Goal: Task Accomplishment & Management: Manage account settings

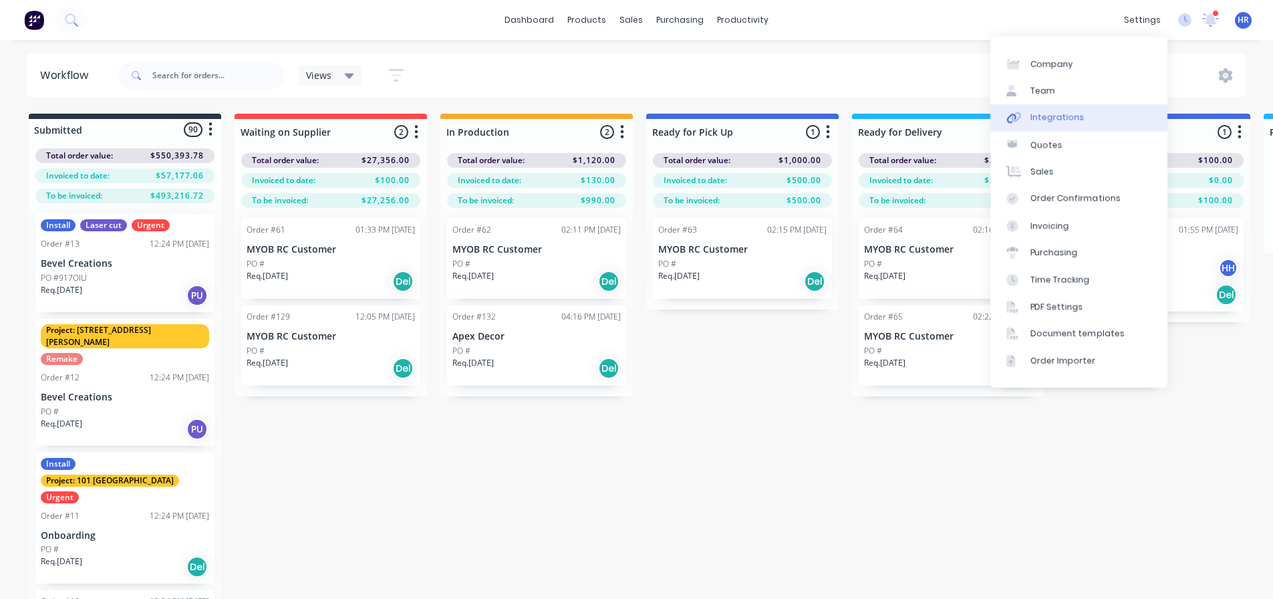
click at [1056, 112] on div "Integrations" at bounding box center [1057, 118] width 54 height 12
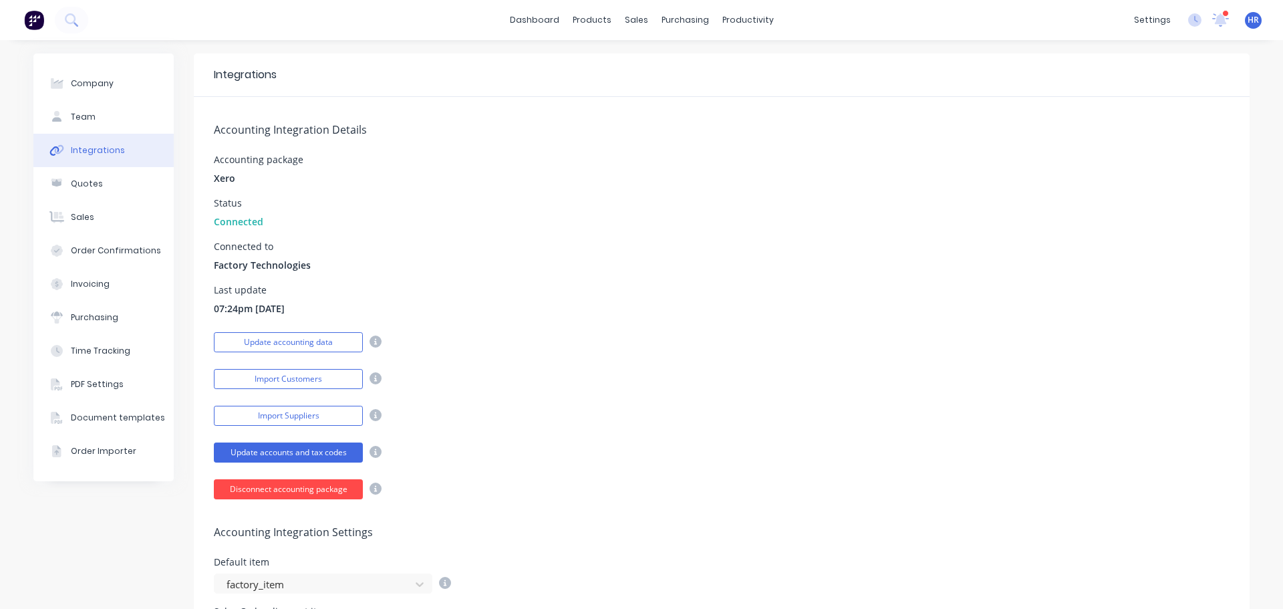
click at [287, 486] on button "Disconnect accounting package" at bounding box center [288, 489] width 149 height 20
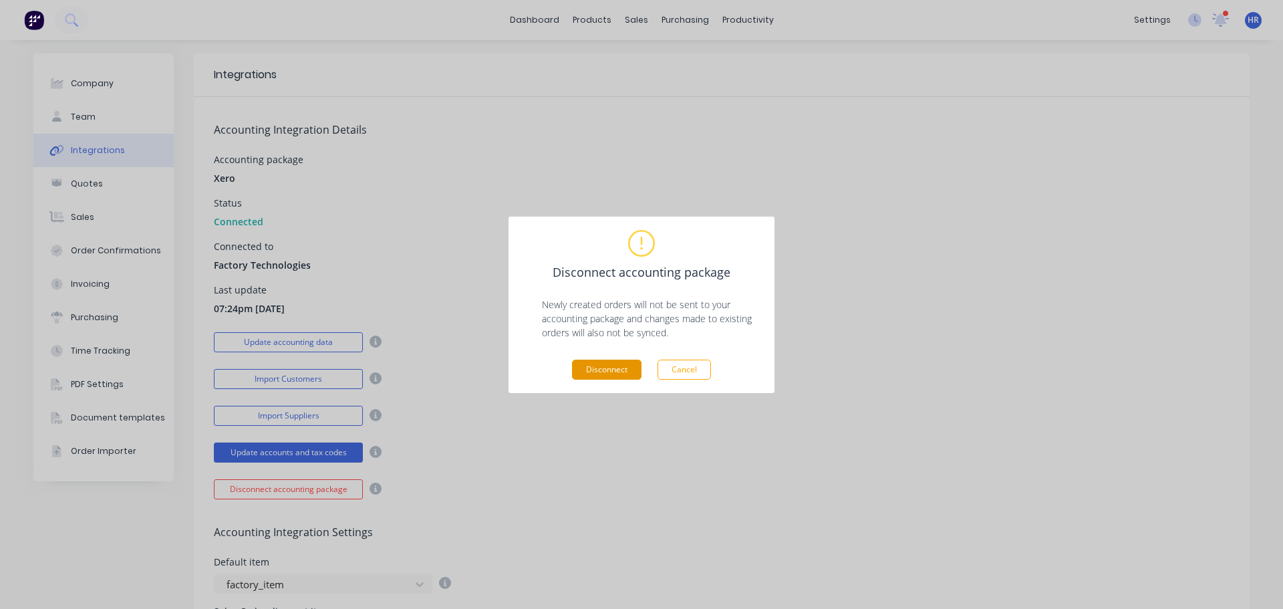
click at [617, 372] on button "Disconnect" at bounding box center [606, 369] width 69 height 20
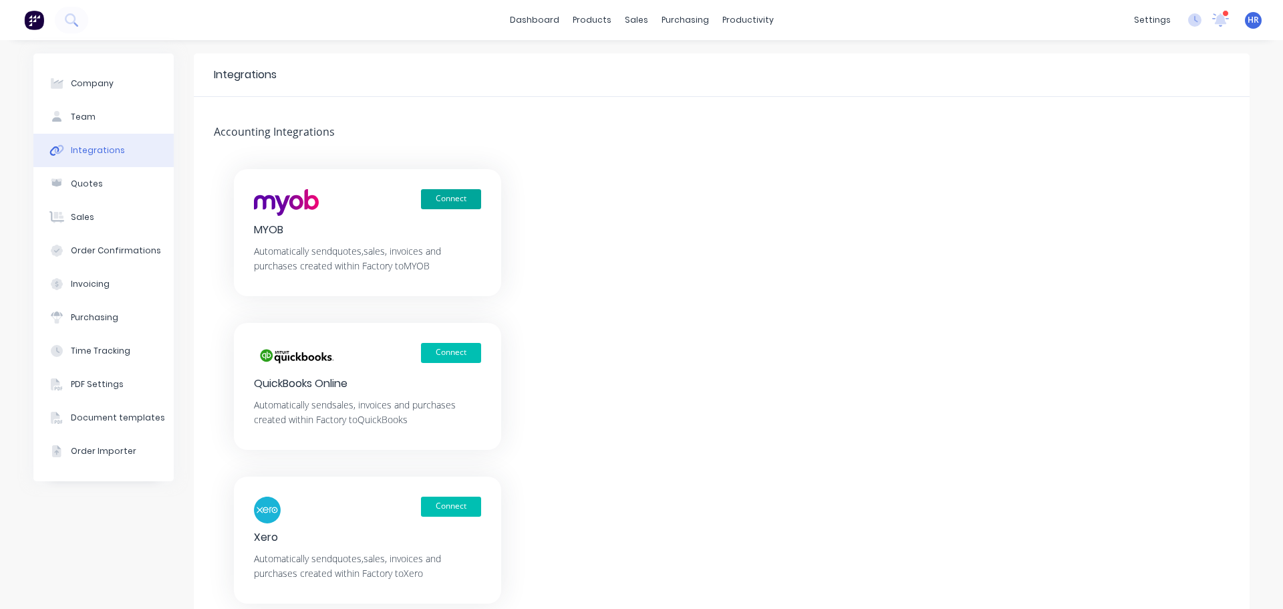
click at [461, 198] on button "Connect" at bounding box center [451, 199] width 60 height 20
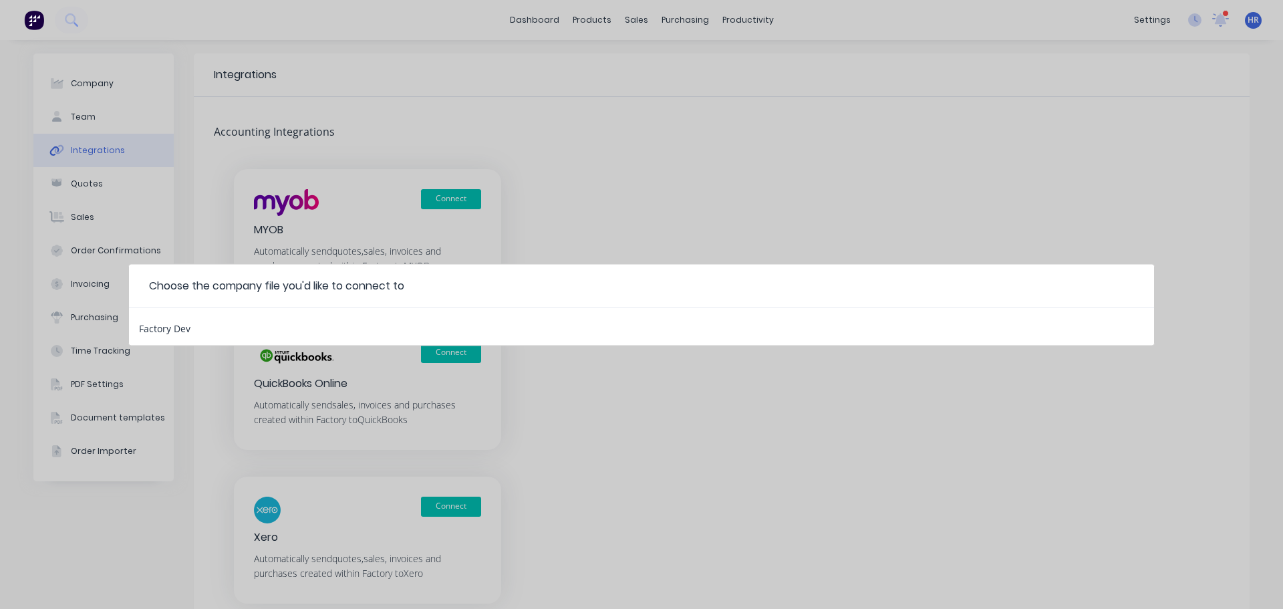
click at [316, 331] on div "Factory Dev" at bounding box center [641, 325] width 1025 height 37
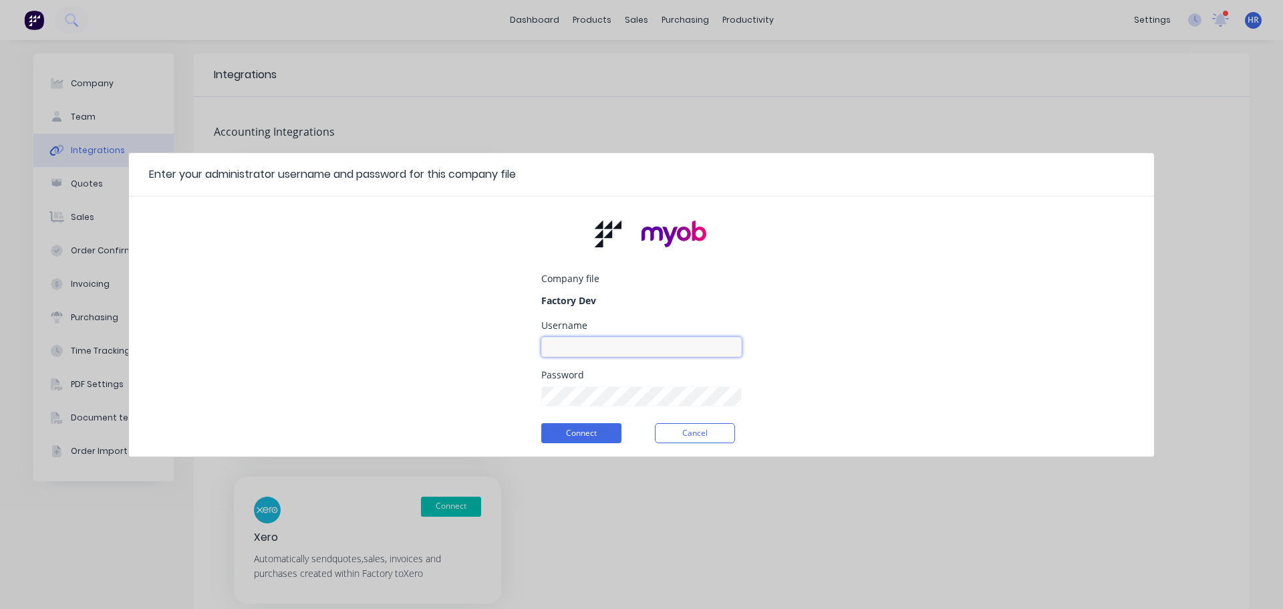
click at [683, 343] on input at bounding box center [641, 347] width 200 height 20
type input "myob_admin"
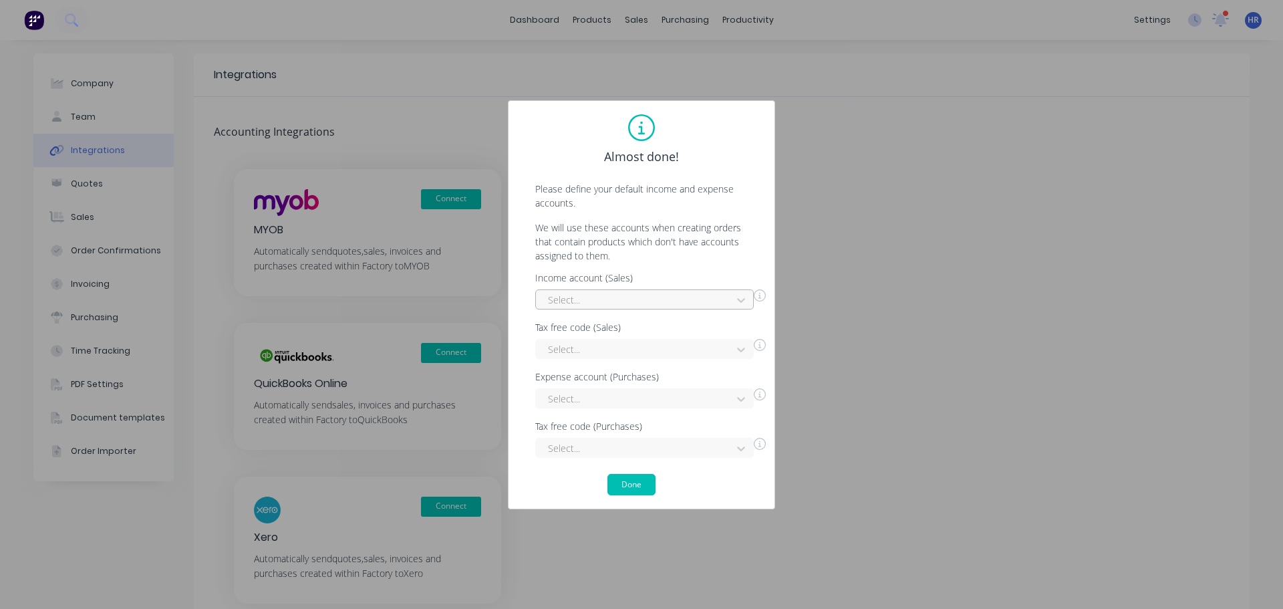
click at [617, 291] on div "Select..." at bounding box center [636, 300] width 186 height 20
click at [595, 326] on div "Interest Income" at bounding box center [644, 329] width 219 height 25
click at [590, 353] on div at bounding box center [636, 349] width 178 height 17
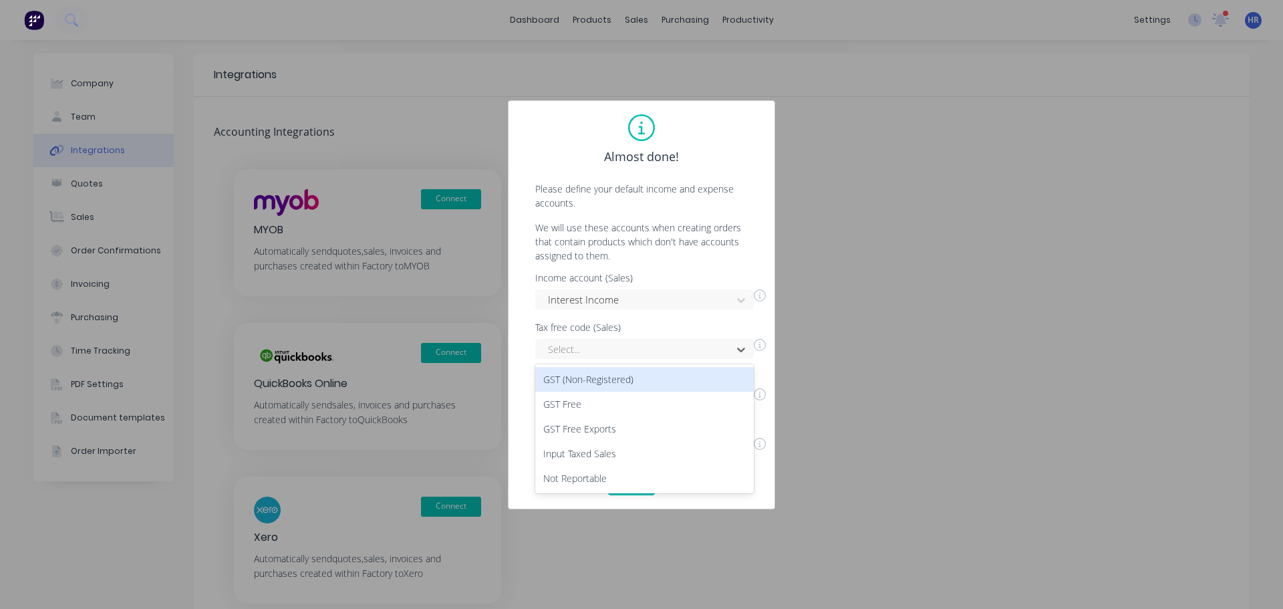
click at [589, 377] on div "GST (Non-Registered)" at bounding box center [644, 379] width 219 height 25
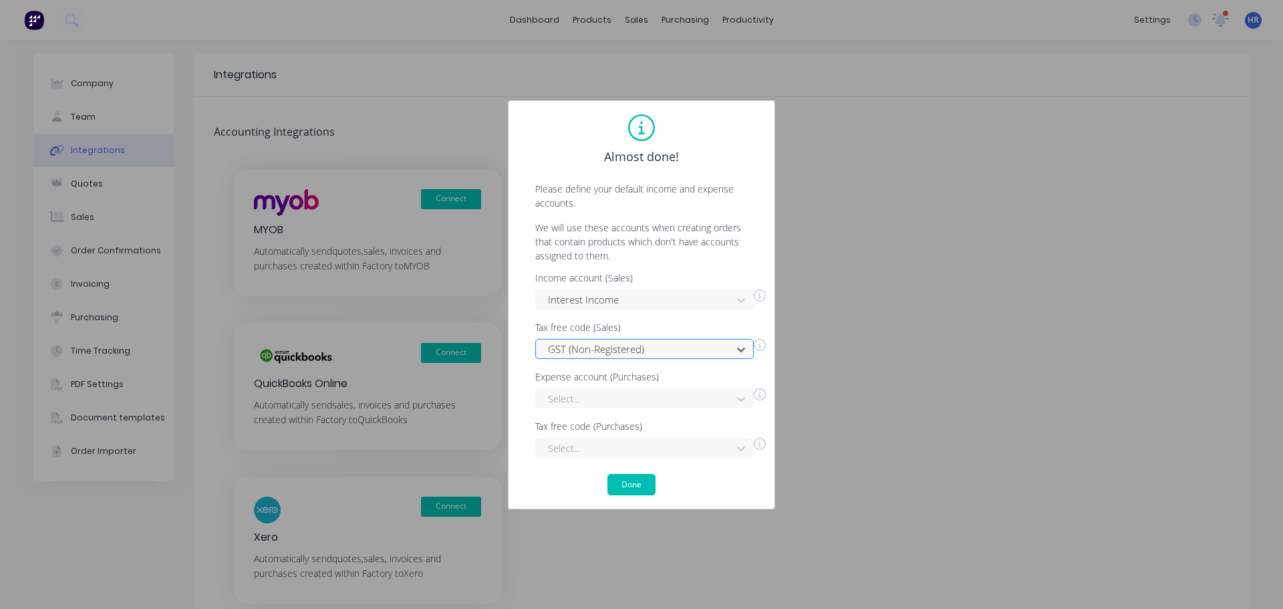
click at [626, 339] on div "GST (Non-Registered)" at bounding box center [636, 349] width 186 height 20
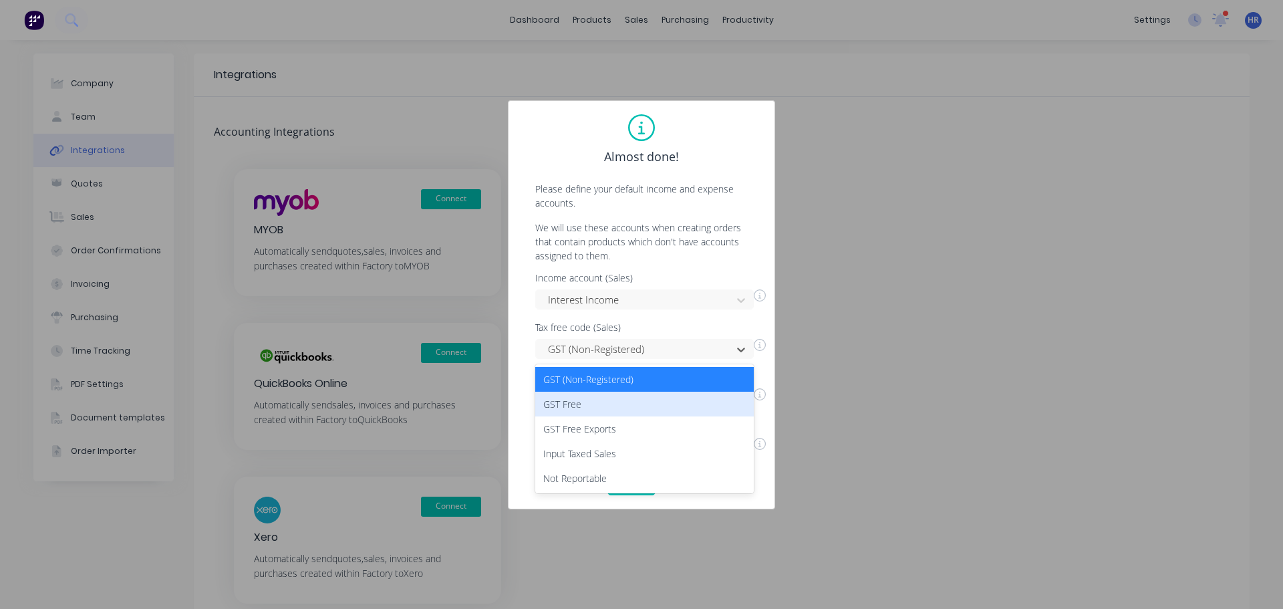
click at [601, 411] on div "GST Free" at bounding box center [644, 404] width 219 height 25
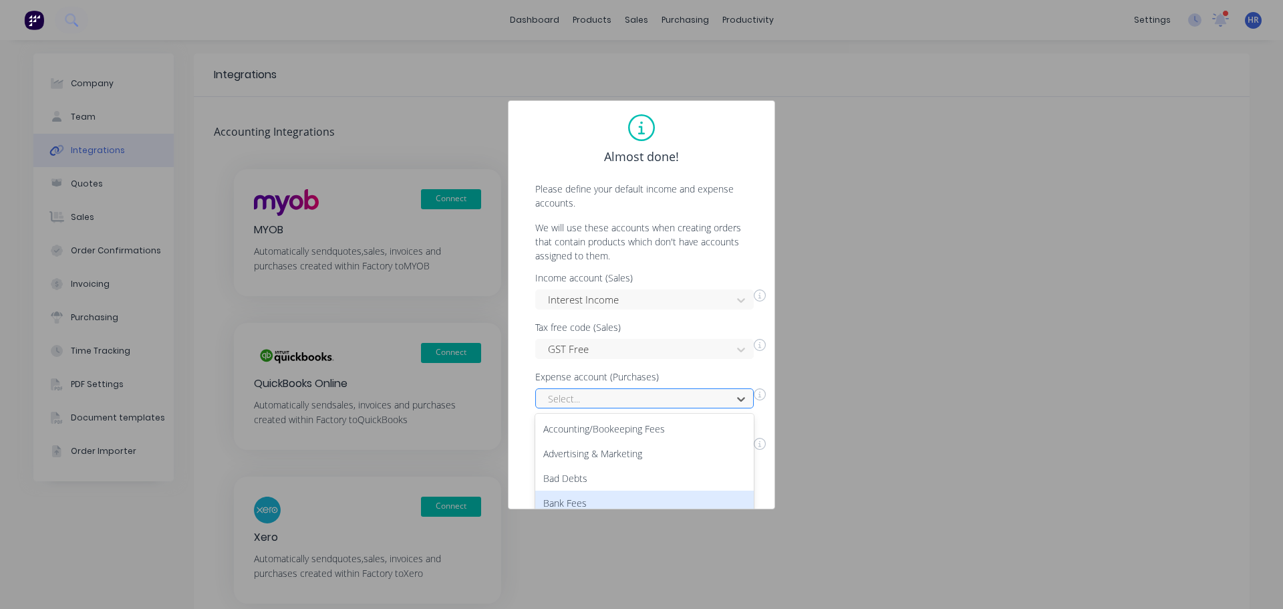
scroll to position [106, 0]
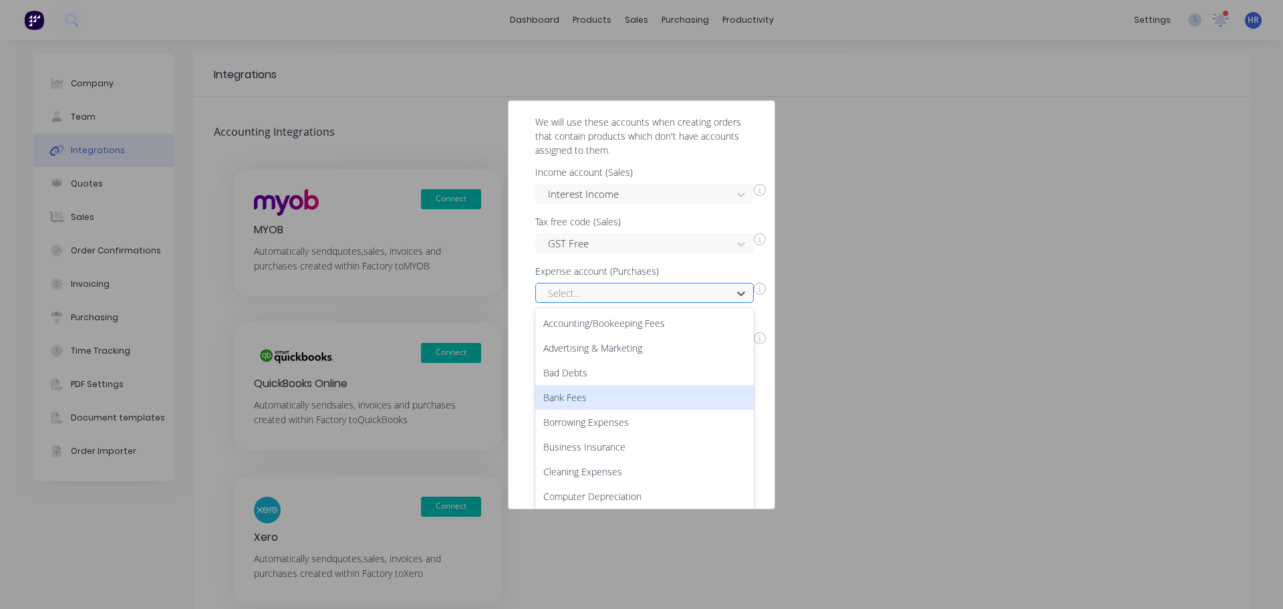
click at [625, 303] on div "50 results available. Use Up and Down to choose options, press Enter to select …" at bounding box center [644, 293] width 219 height 20
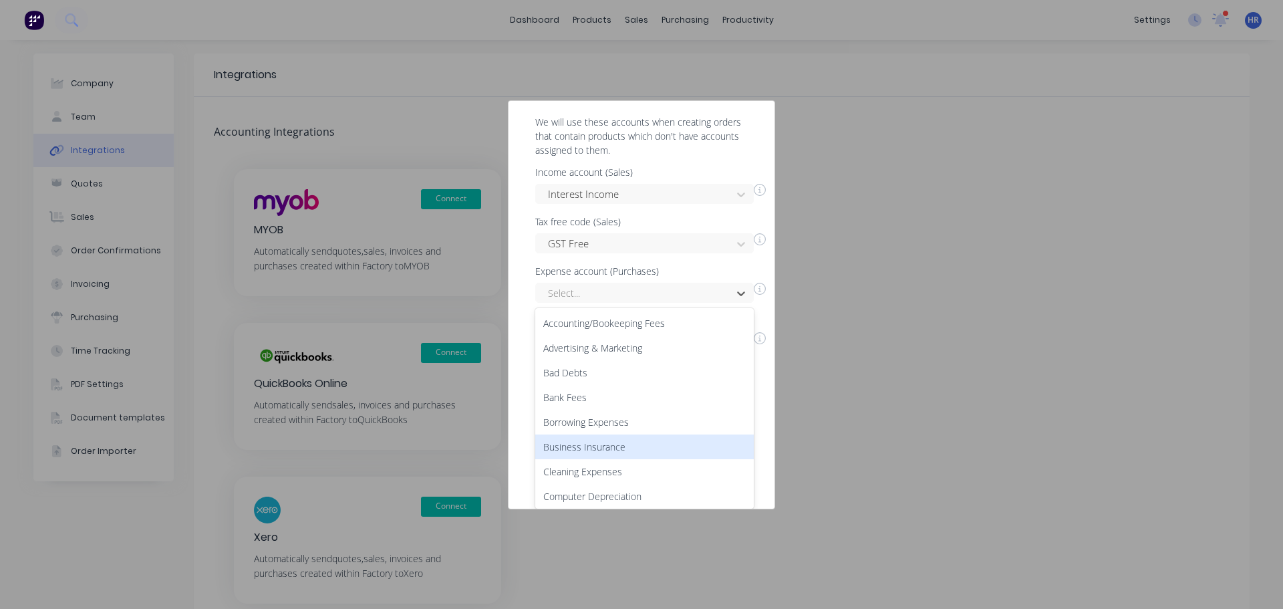
click at [629, 434] on div "Business Insurance" at bounding box center [644, 446] width 219 height 25
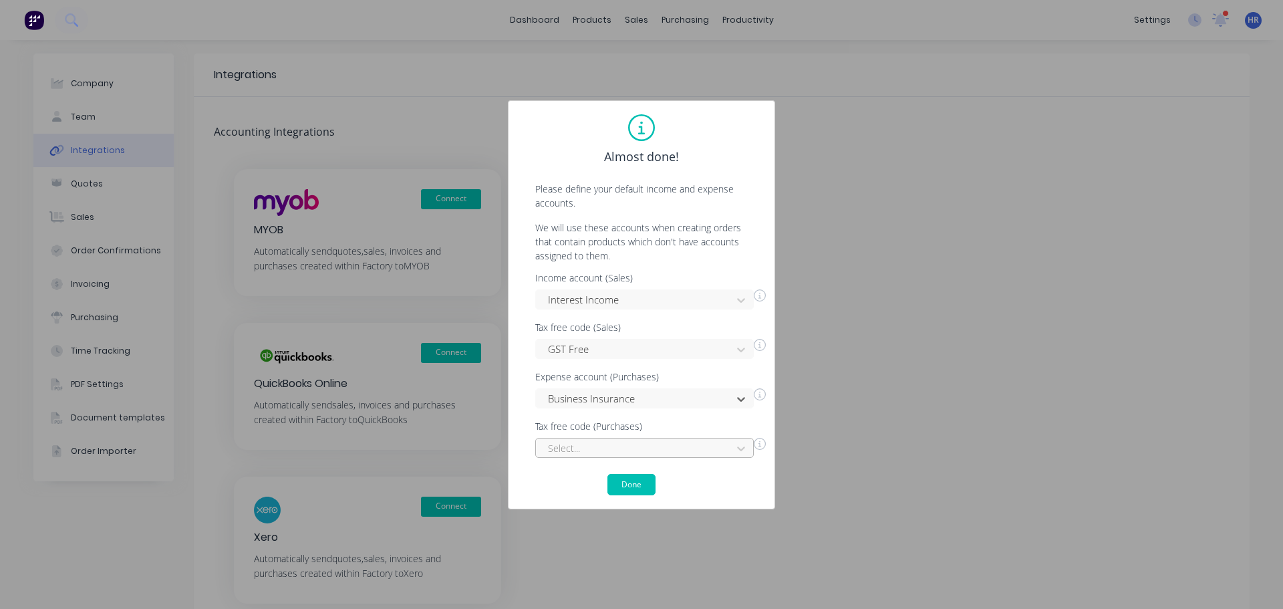
click at [631, 448] on div "Select..." at bounding box center [644, 448] width 219 height 20
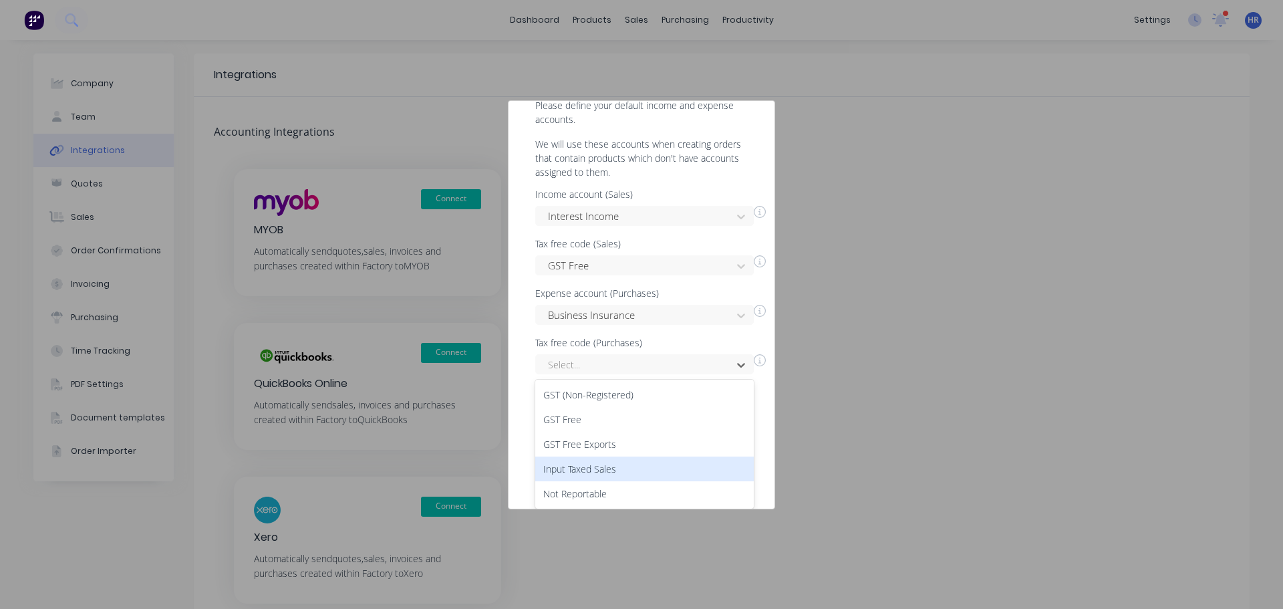
click at [638, 448] on div "GST Free Exports" at bounding box center [644, 444] width 219 height 25
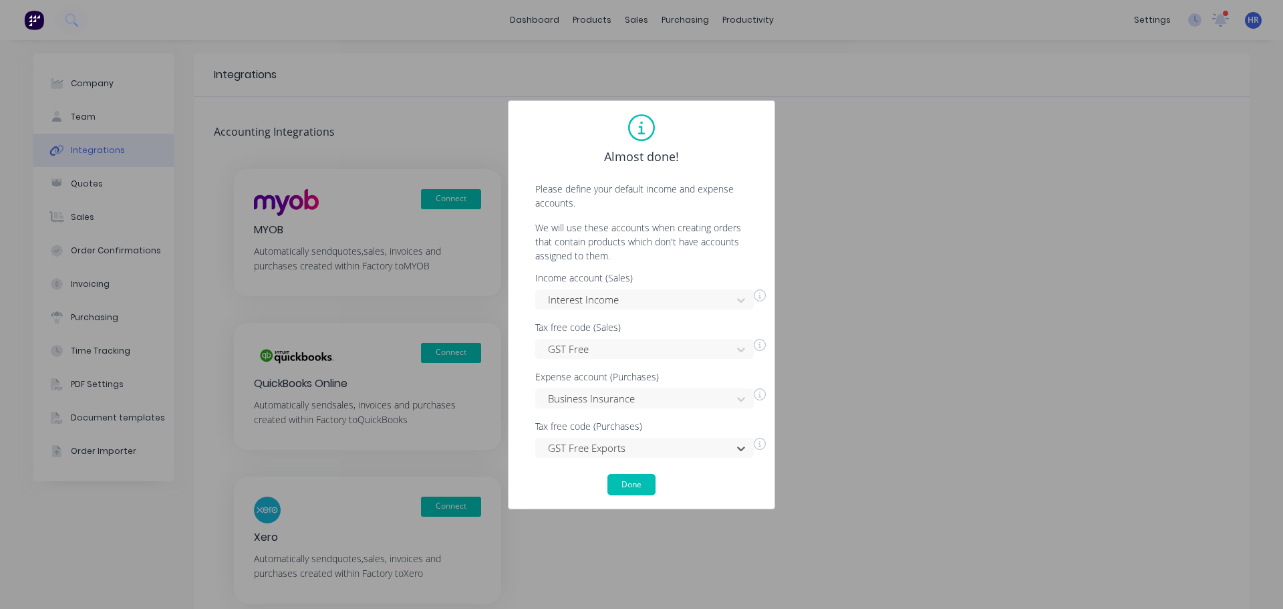
scroll to position [0, 0]
click at [637, 482] on button "Done" at bounding box center [631, 484] width 48 height 21
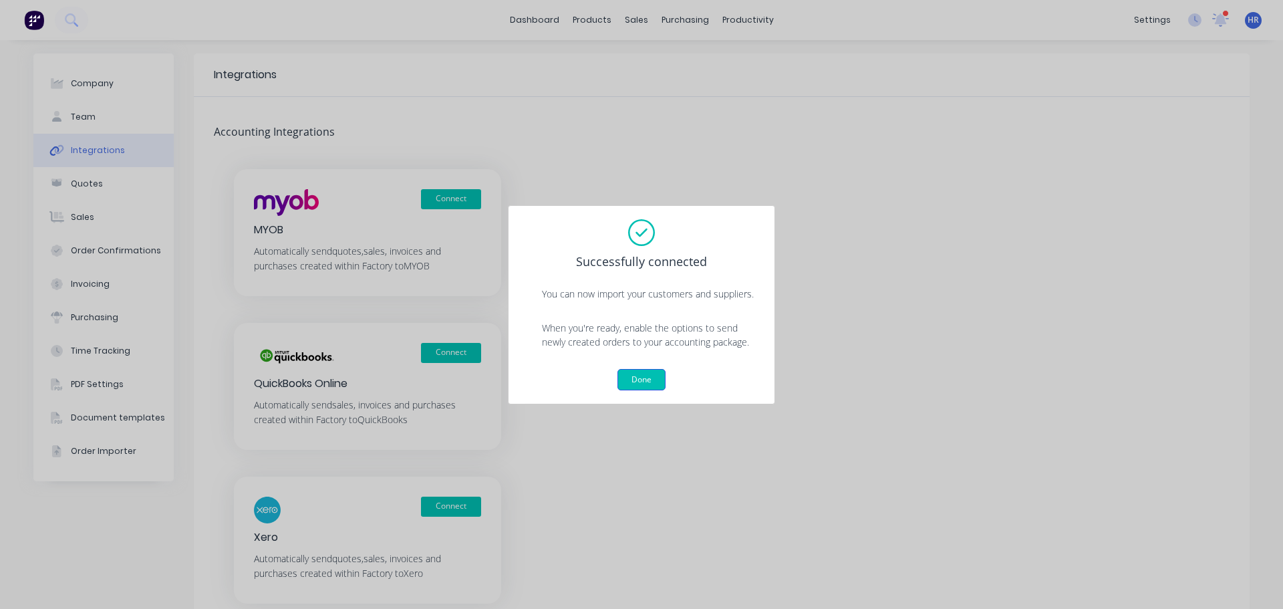
click at [640, 372] on button "Done" at bounding box center [641, 379] width 48 height 21
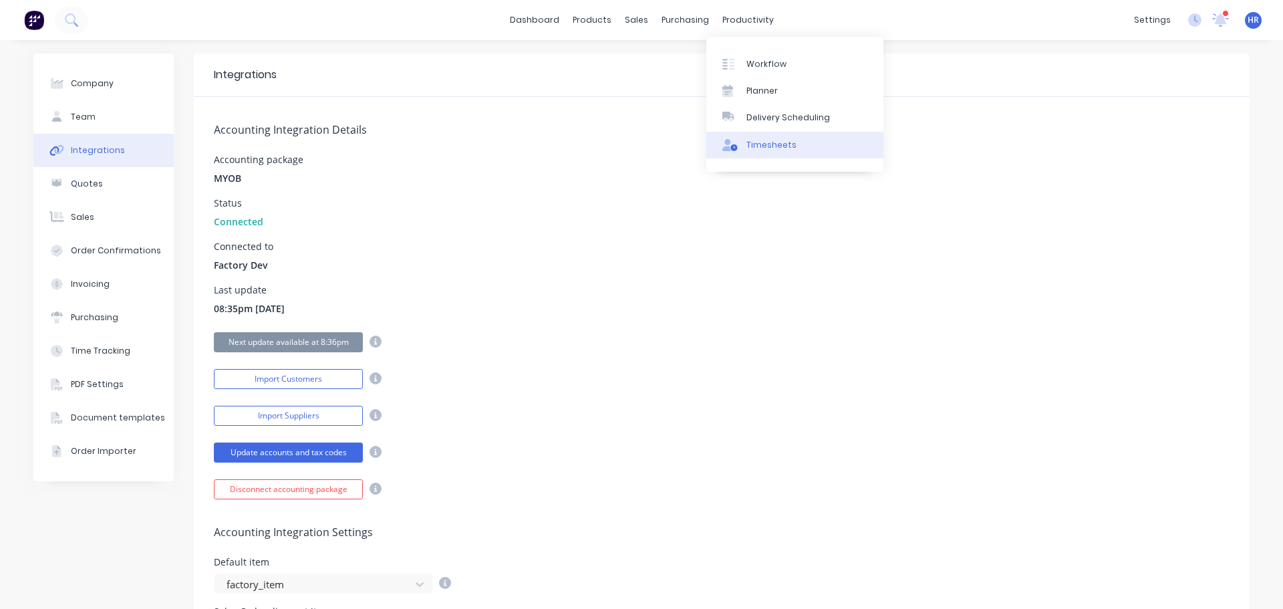
click at [776, 146] on div "Timesheets" at bounding box center [771, 145] width 50 height 12
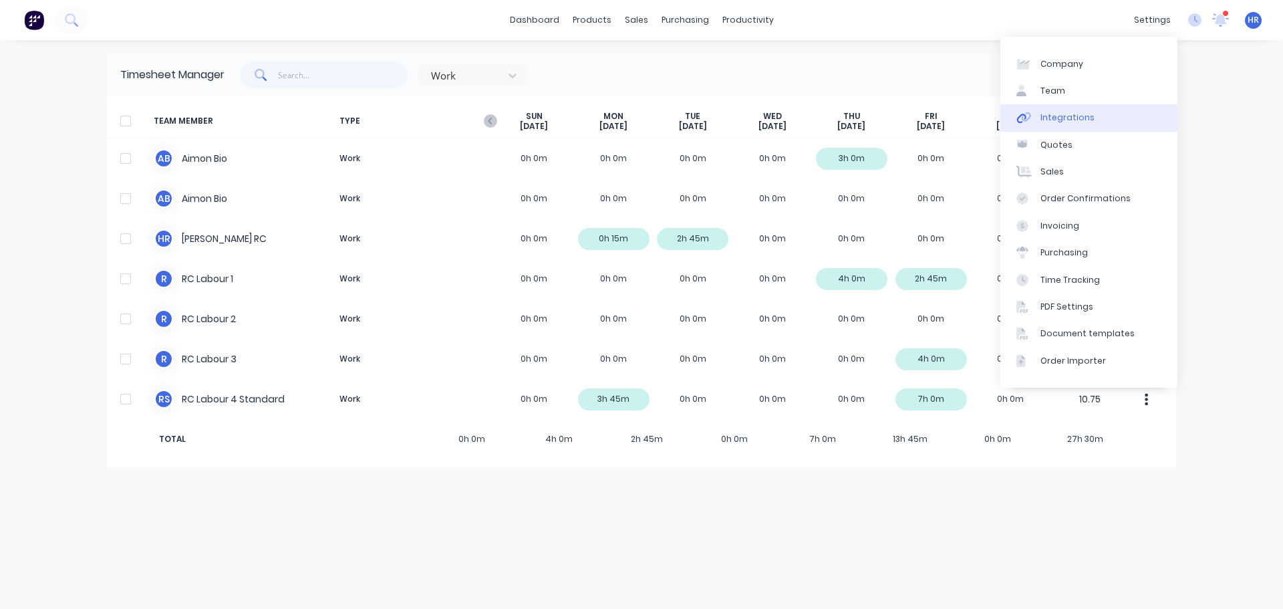
click at [1085, 115] on div "Integrations" at bounding box center [1067, 118] width 54 height 12
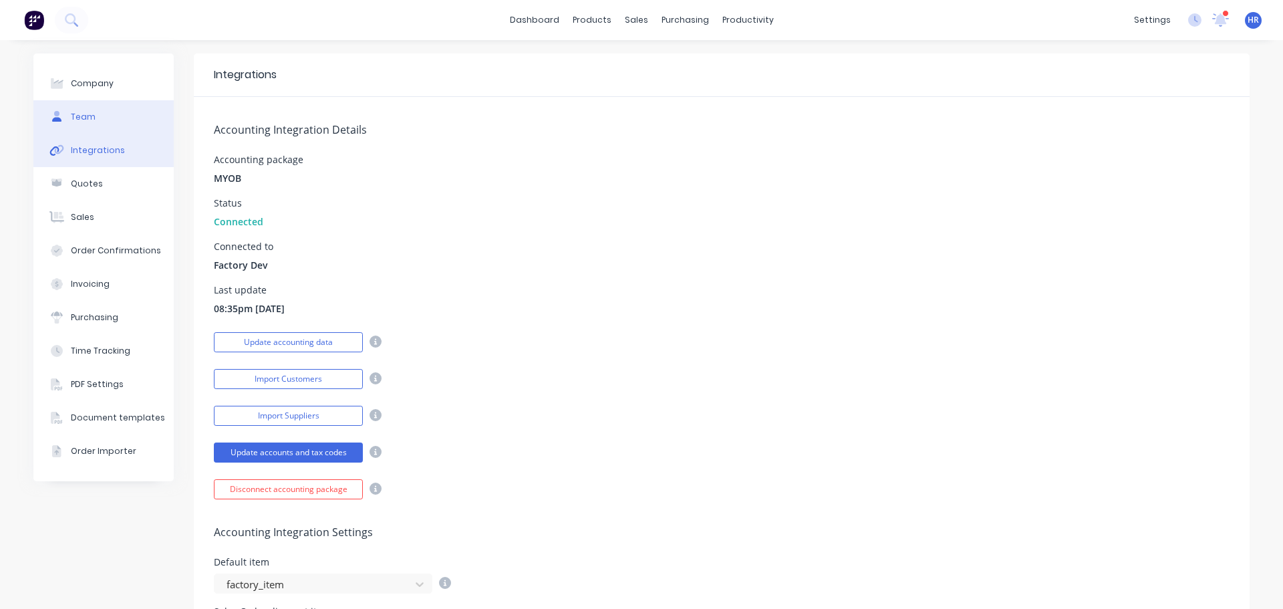
click at [99, 114] on button "Team" at bounding box center [103, 116] width 140 height 33
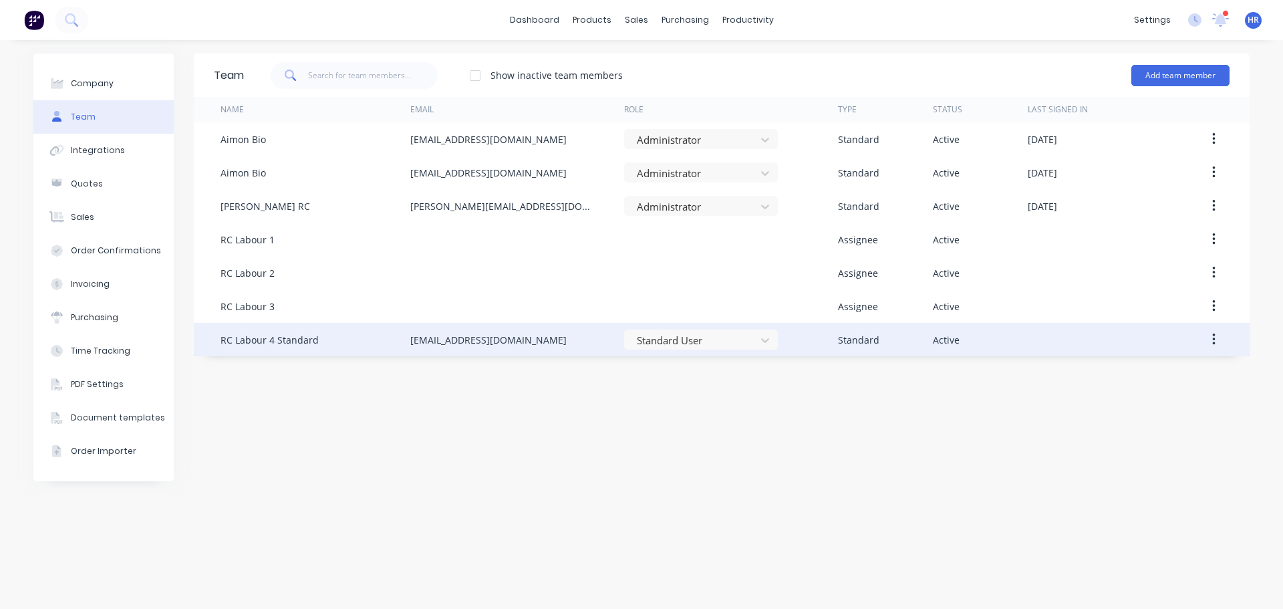
click at [1218, 339] on button "button" at bounding box center [1213, 339] width 31 height 24
click at [1167, 370] on div "Edit" at bounding box center [1166, 374] width 103 height 19
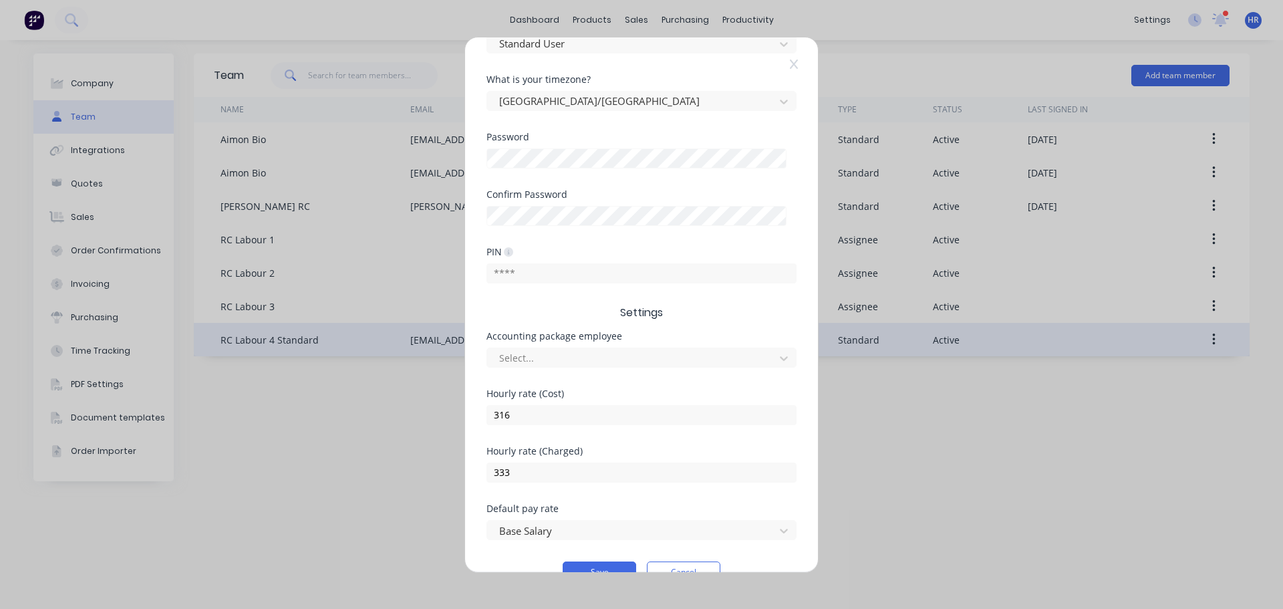
scroll to position [267, 0]
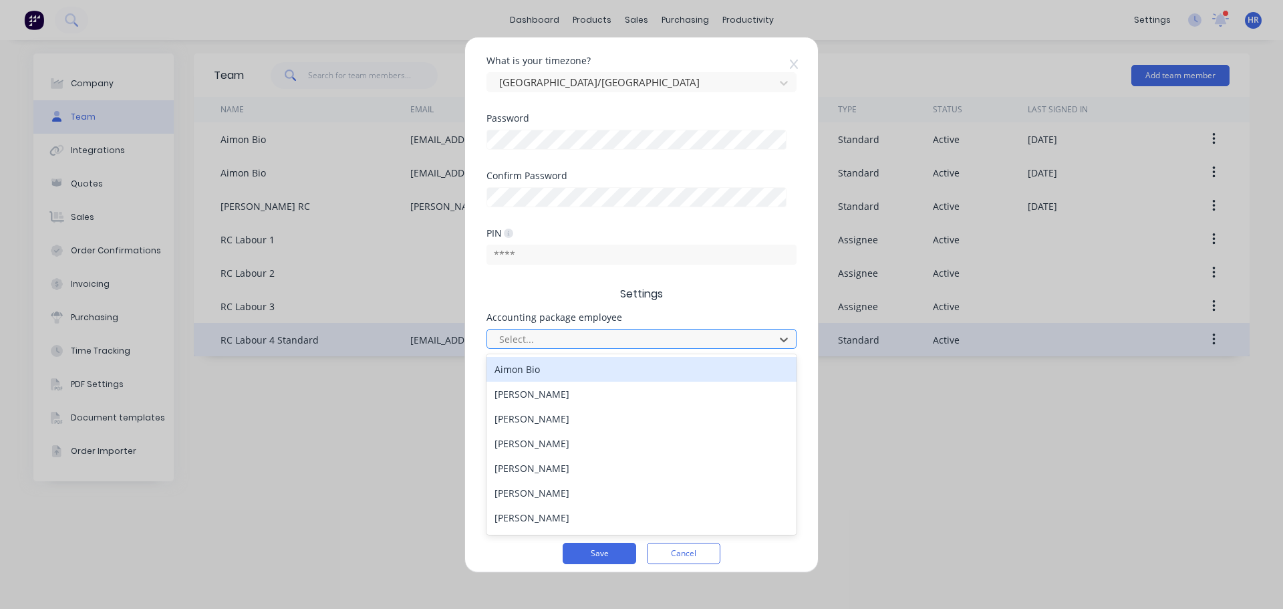
click at [641, 343] on div at bounding box center [633, 339] width 270 height 17
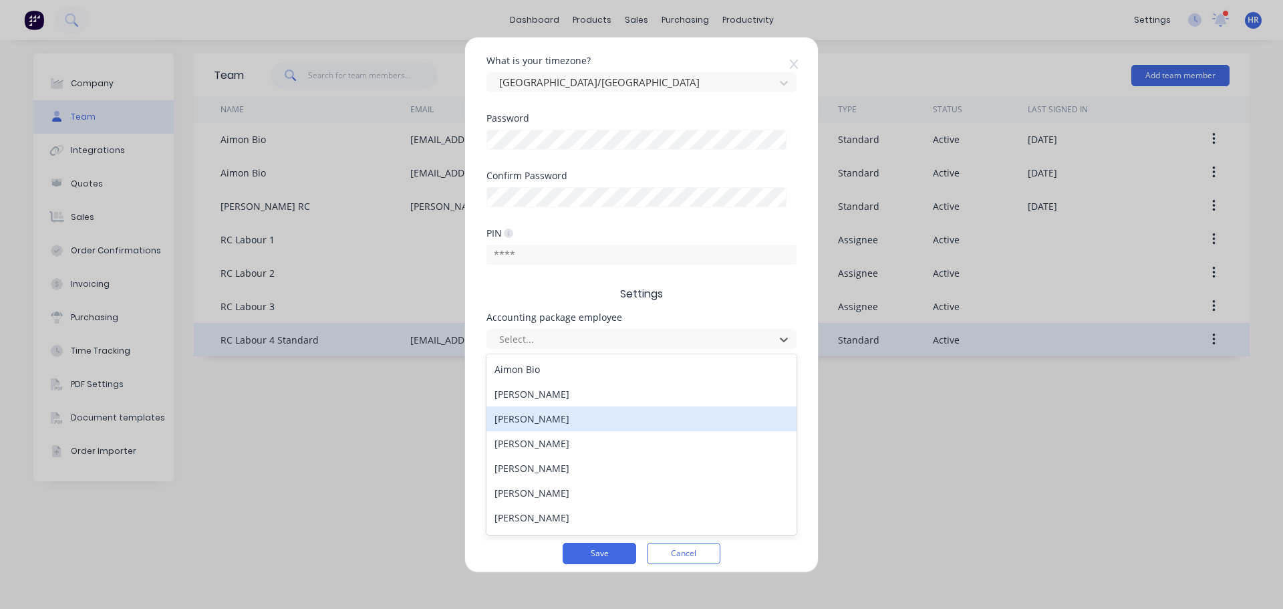
click at [581, 414] on div "Benjamin Hermann" at bounding box center [641, 418] width 310 height 25
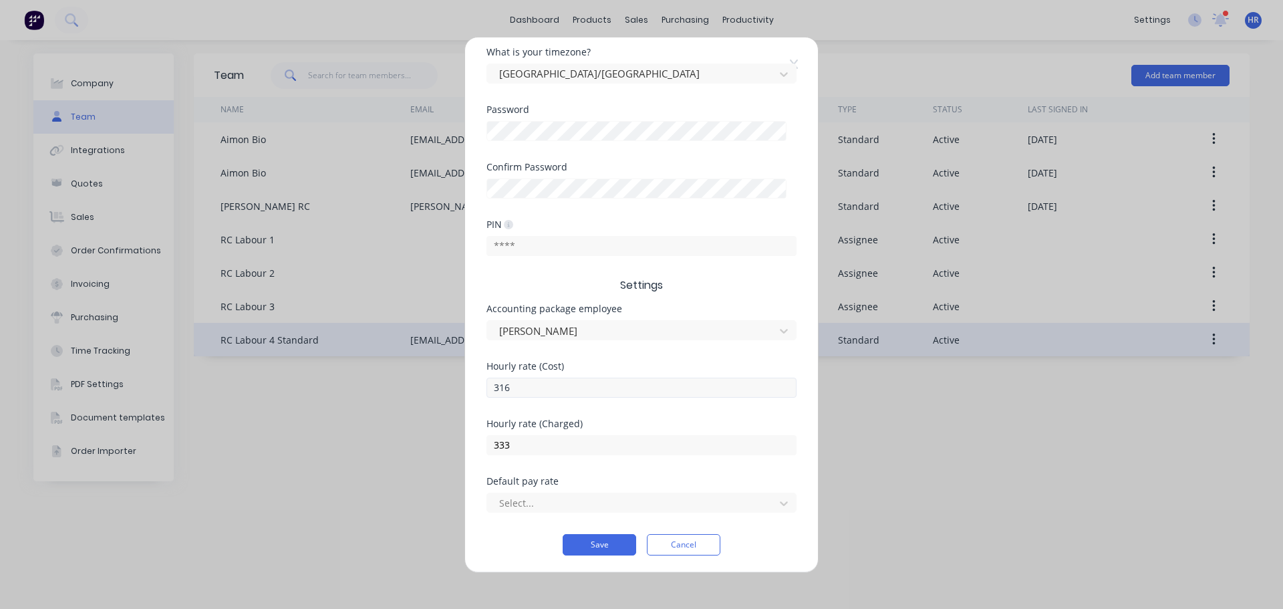
scroll to position [278, 0]
click at [533, 504] on div at bounding box center [633, 500] width 270 height 17
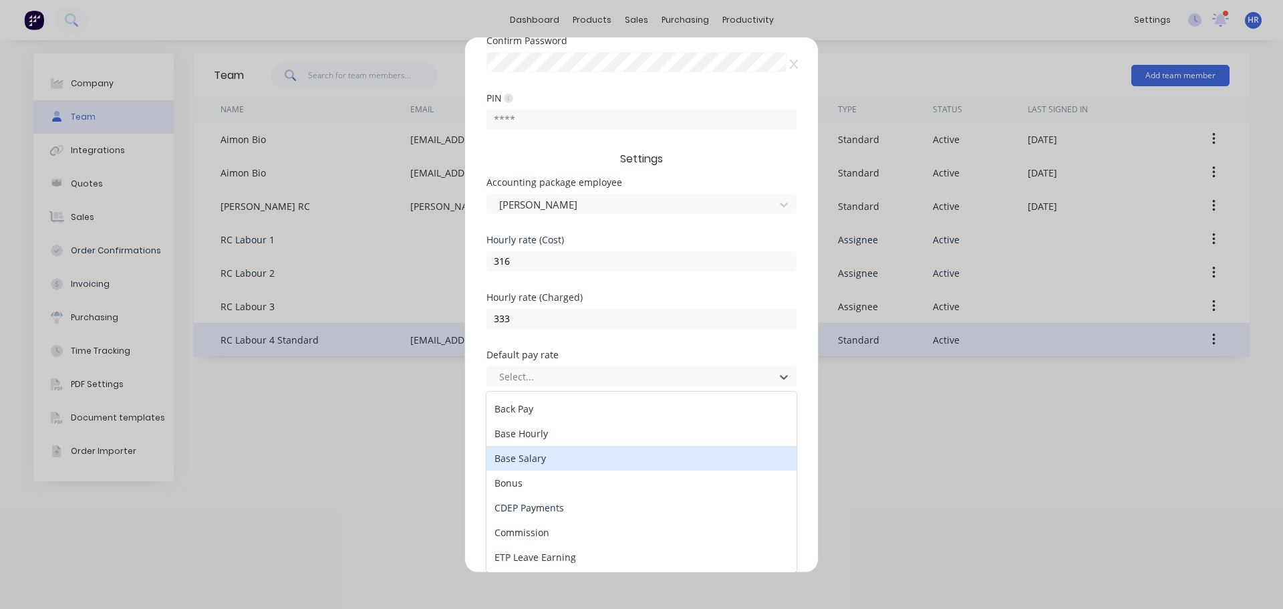
scroll to position [67, 0]
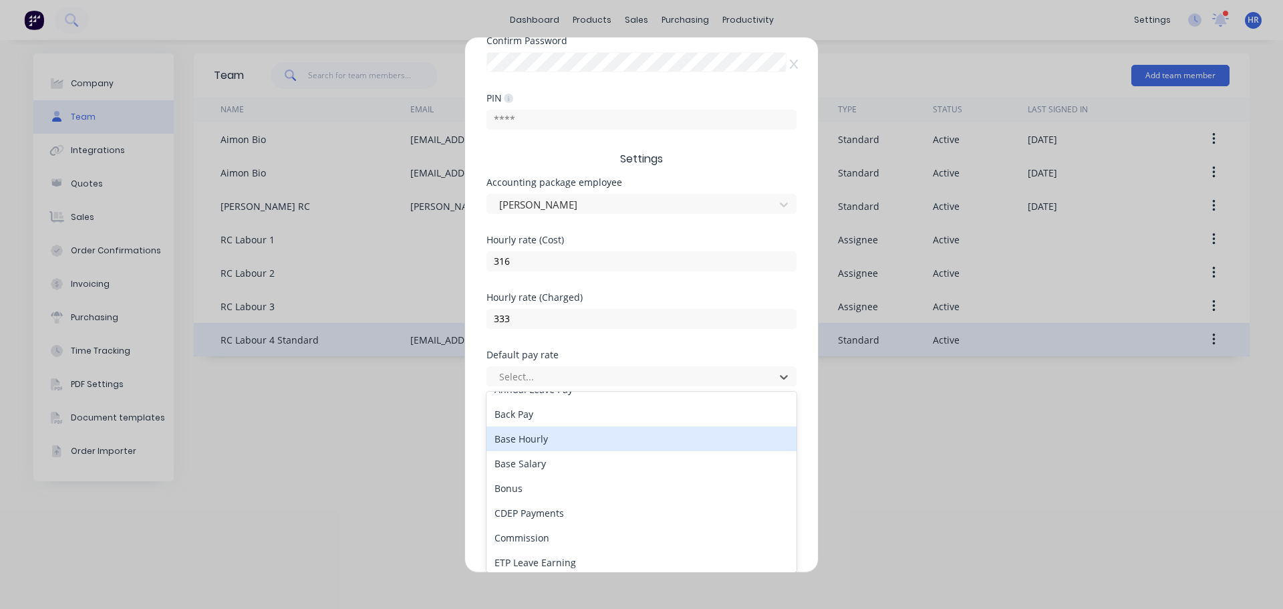
click at [599, 440] on div "Base Hourly" at bounding box center [641, 438] width 310 height 25
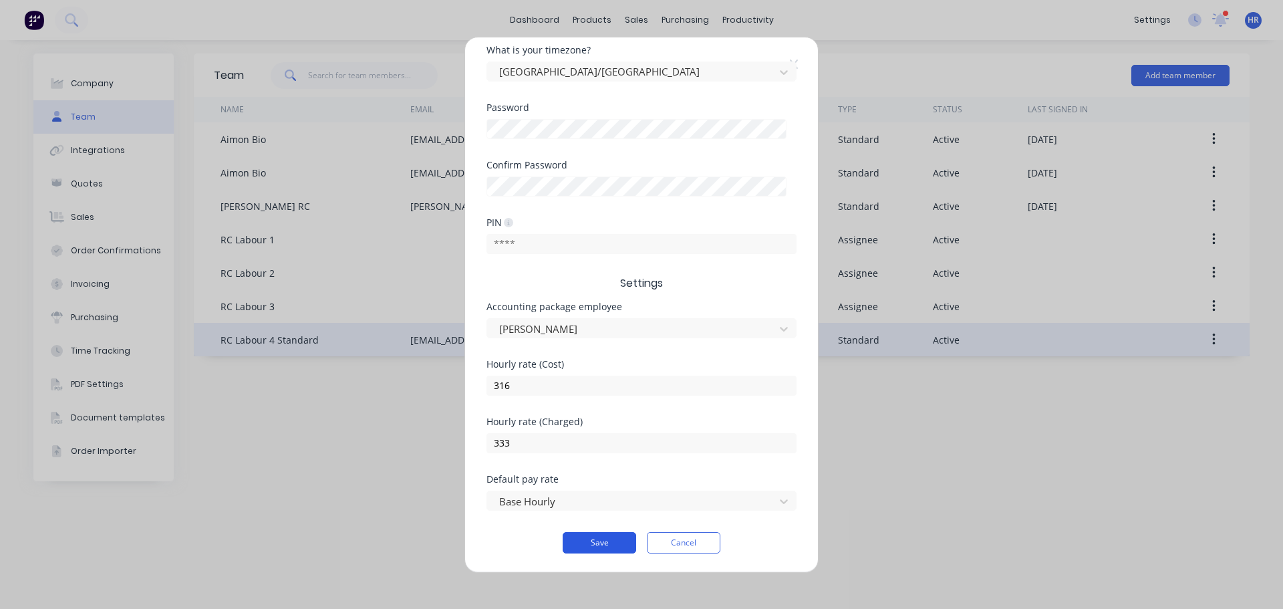
click at [589, 539] on button "Save" at bounding box center [600, 542] width 74 height 21
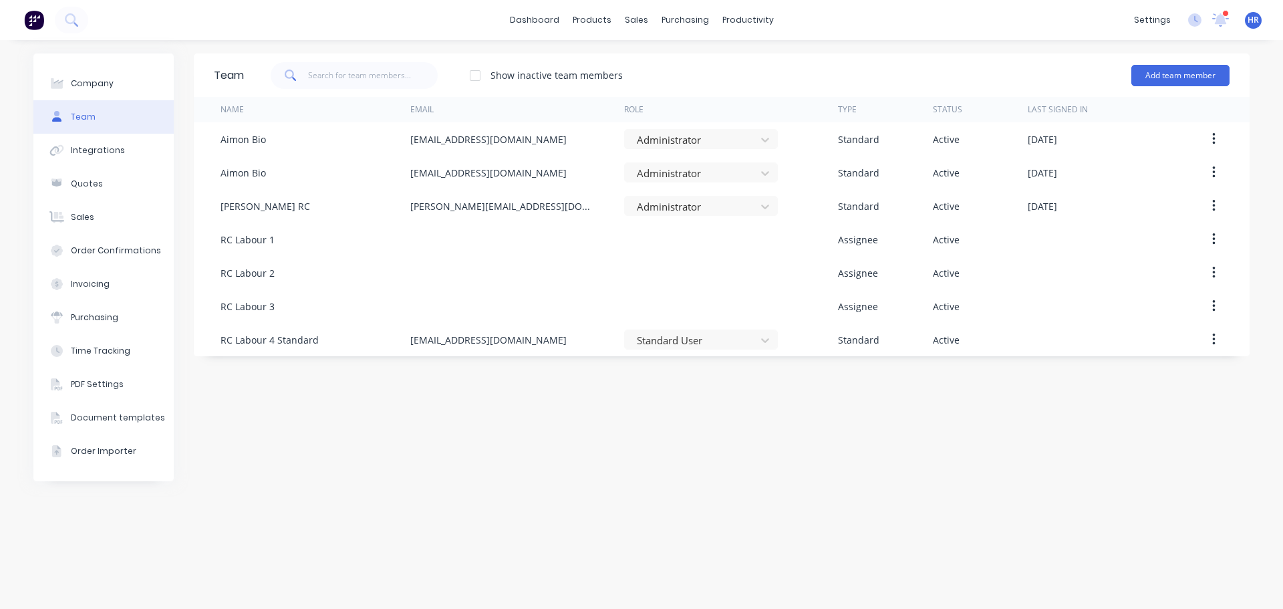
click at [772, 434] on div "Team Show inactive team members Add team member Name Email Role Type Status Las…" at bounding box center [722, 324] width 1056 height 542
click at [774, 147] on div "Timesheets" at bounding box center [776, 145] width 50 height 12
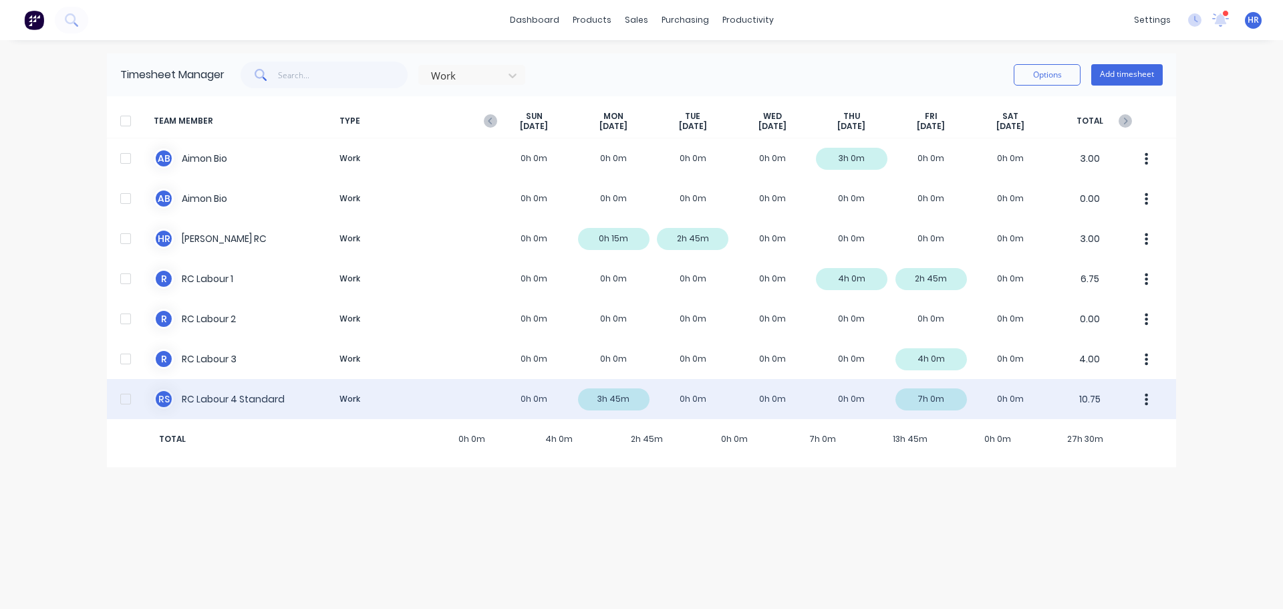
click at [751, 396] on div "R S RC Labour 4 Standard Work 0h 0m 3h 45m 0h 0m 0h 0m 0h 0m 7h 0m 0h 0m 10.75" at bounding box center [641, 399] width 1069 height 40
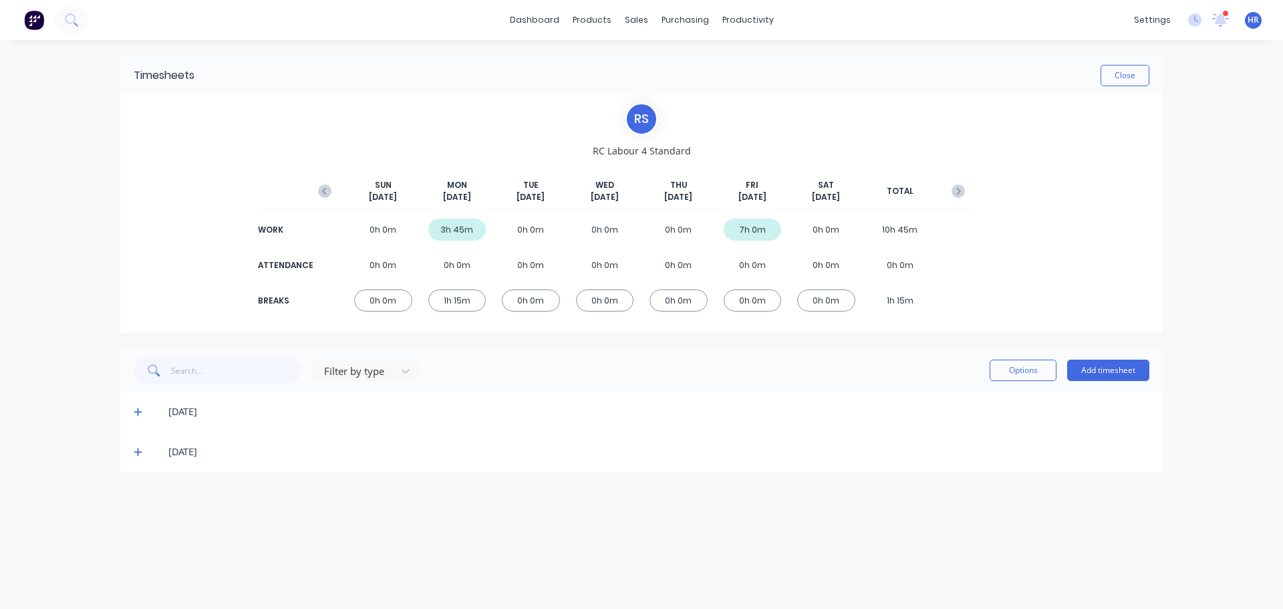
click at [146, 410] on span at bounding box center [140, 411] width 13 height 13
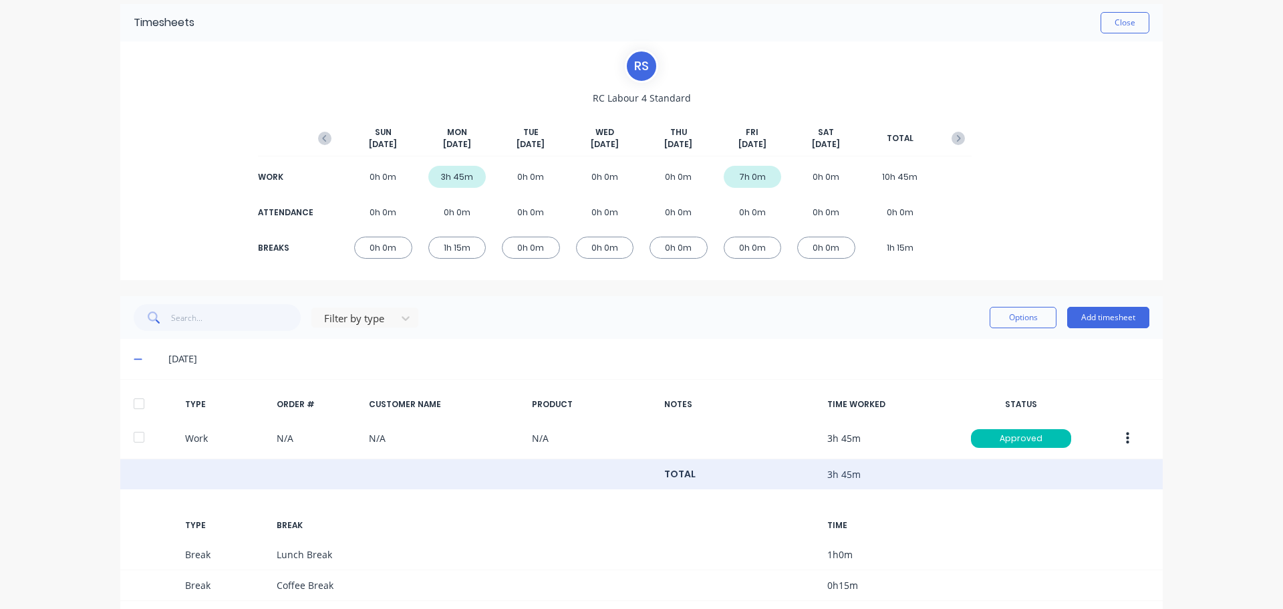
scroll to position [134, 0]
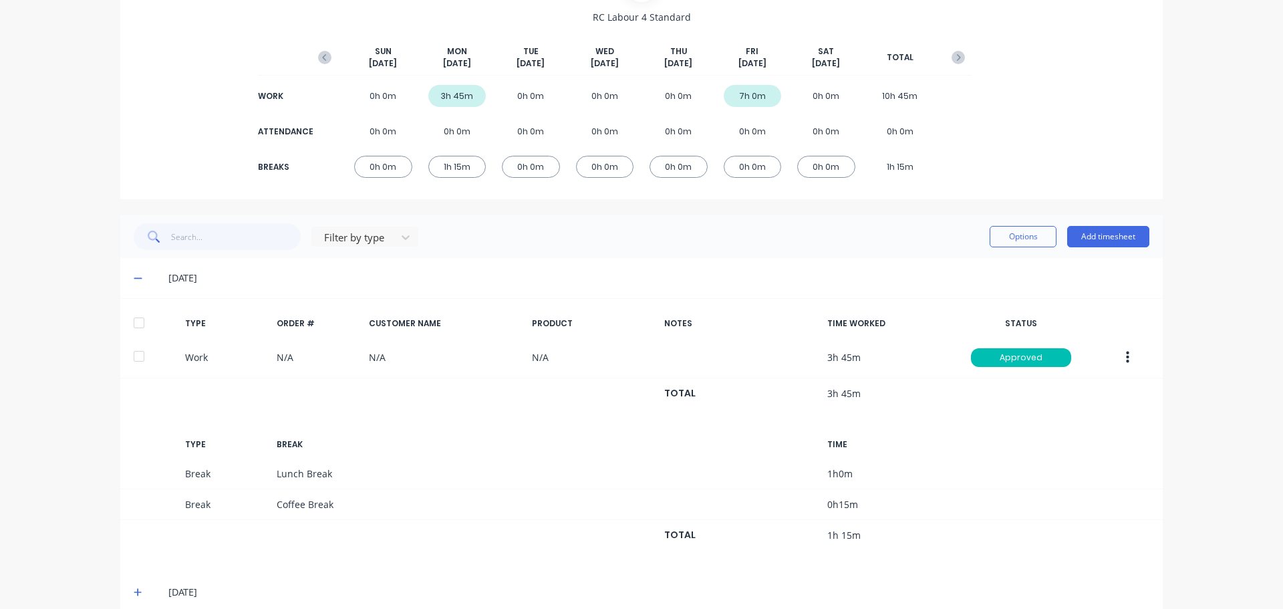
click at [132, 325] on div at bounding box center [139, 322] width 27 height 27
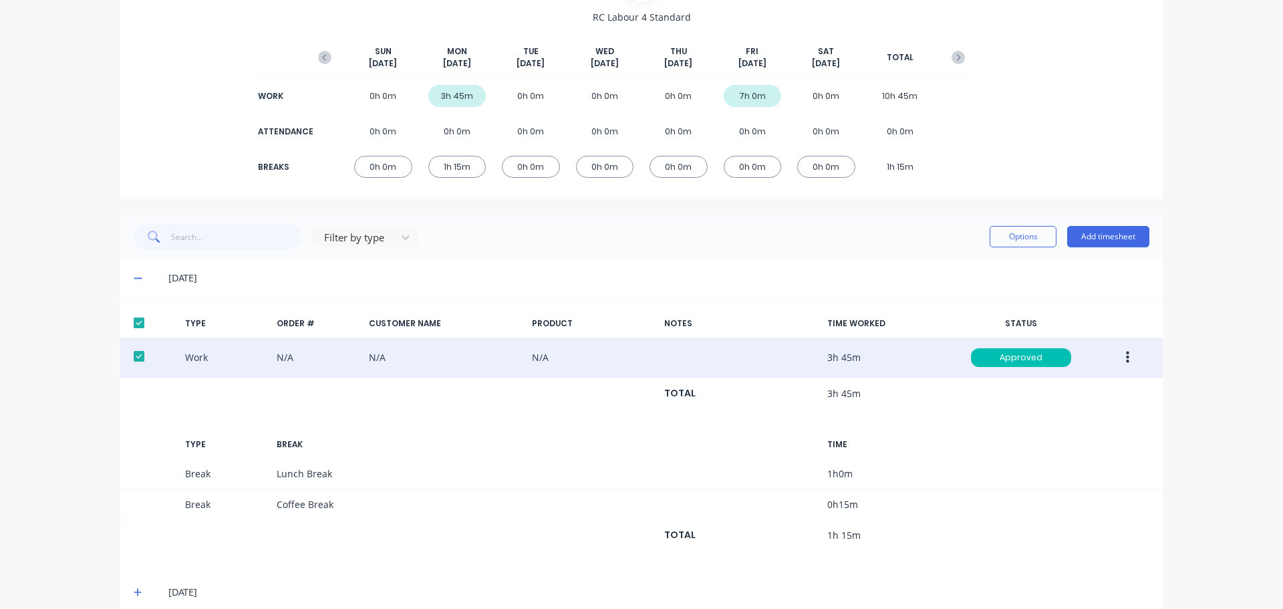
click at [1126, 360] on button "button" at bounding box center [1127, 357] width 31 height 24
click at [1091, 333] on div "Duplicate" at bounding box center [1079, 333] width 103 height 19
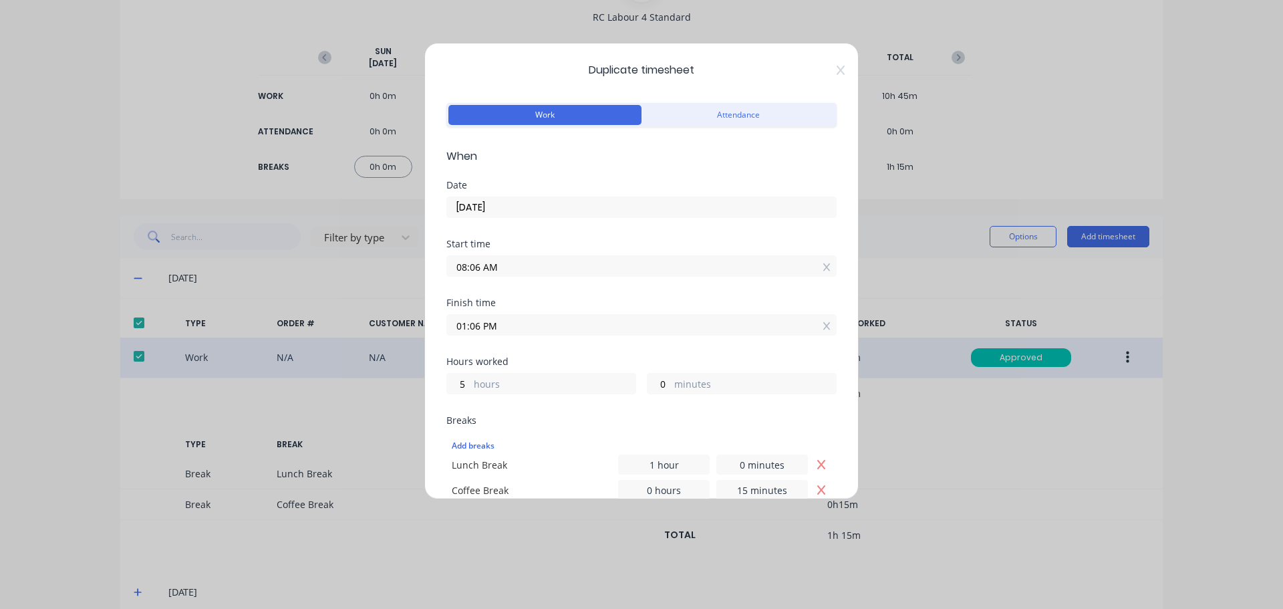
click at [516, 212] on input "08/09/2025" at bounding box center [641, 207] width 389 height 20
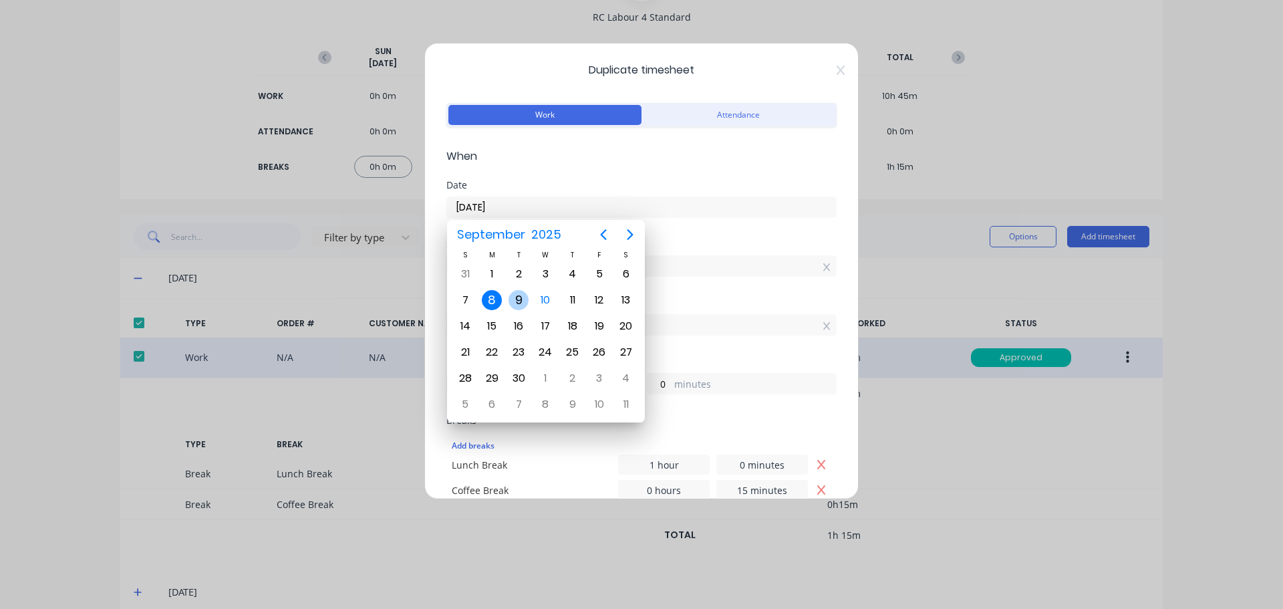
click at [516, 296] on div "9" at bounding box center [519, 300] width 20 height 20
type input "09/09/2025"
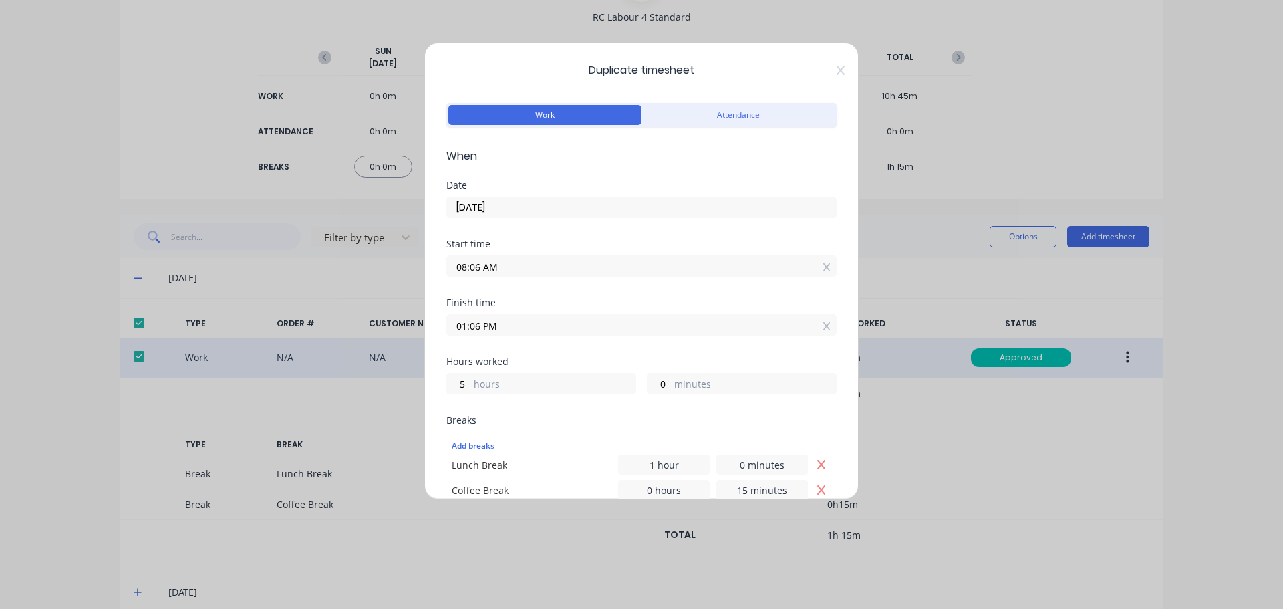
click at [702, 243] on div "Start time" at bounding box center [641, 243] width 390 height 9
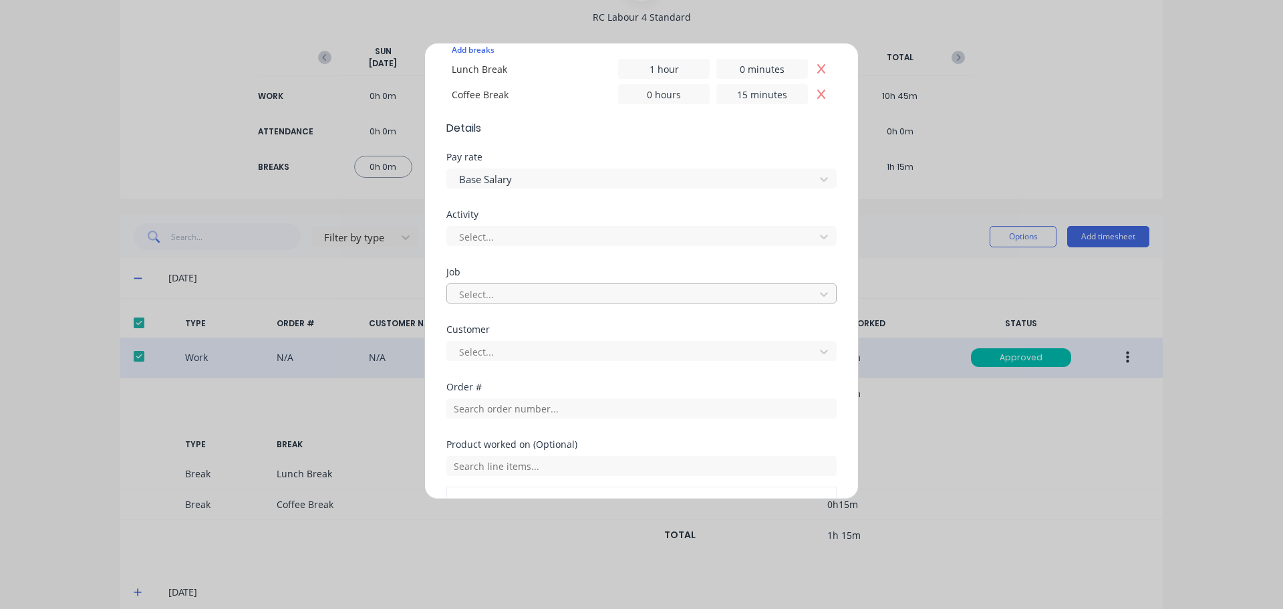
scroll to position [401, 0]
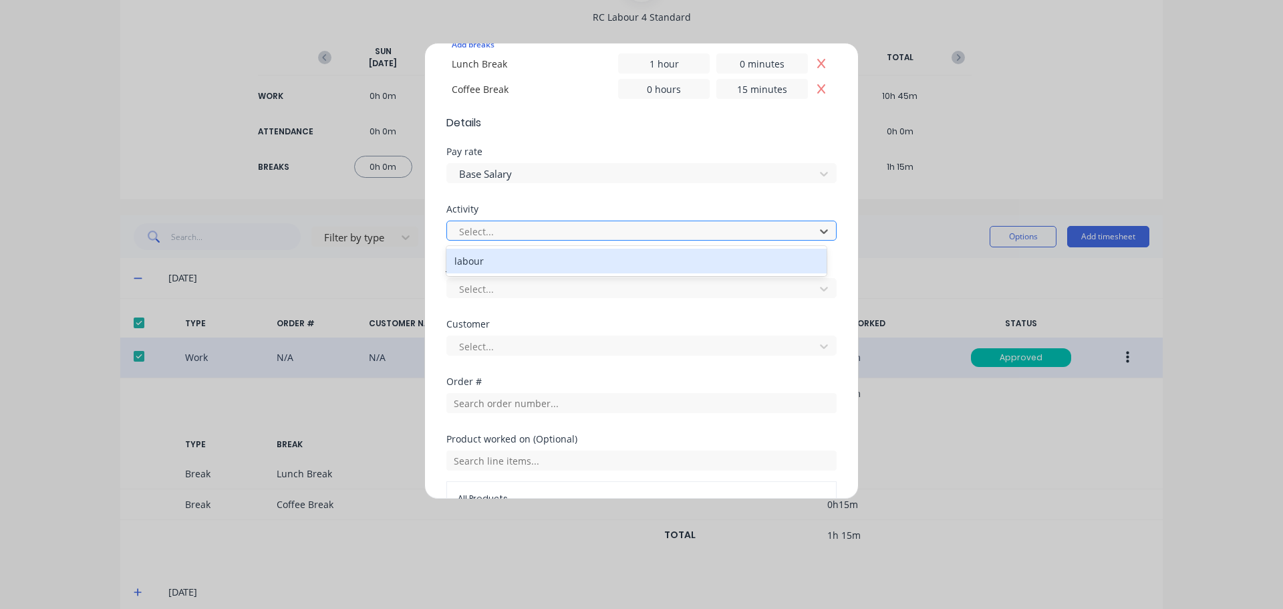
click at [562, 226] on div at bounding box center [633, 231] width 350 height 17
drag, startPoint x: 541, startPoint y: 261, endPoint x: 531, endPoint y: 275, distance: 17.2
click at [541, 259] on div "labour" at bounding box center [636, 261] width 380 height 25
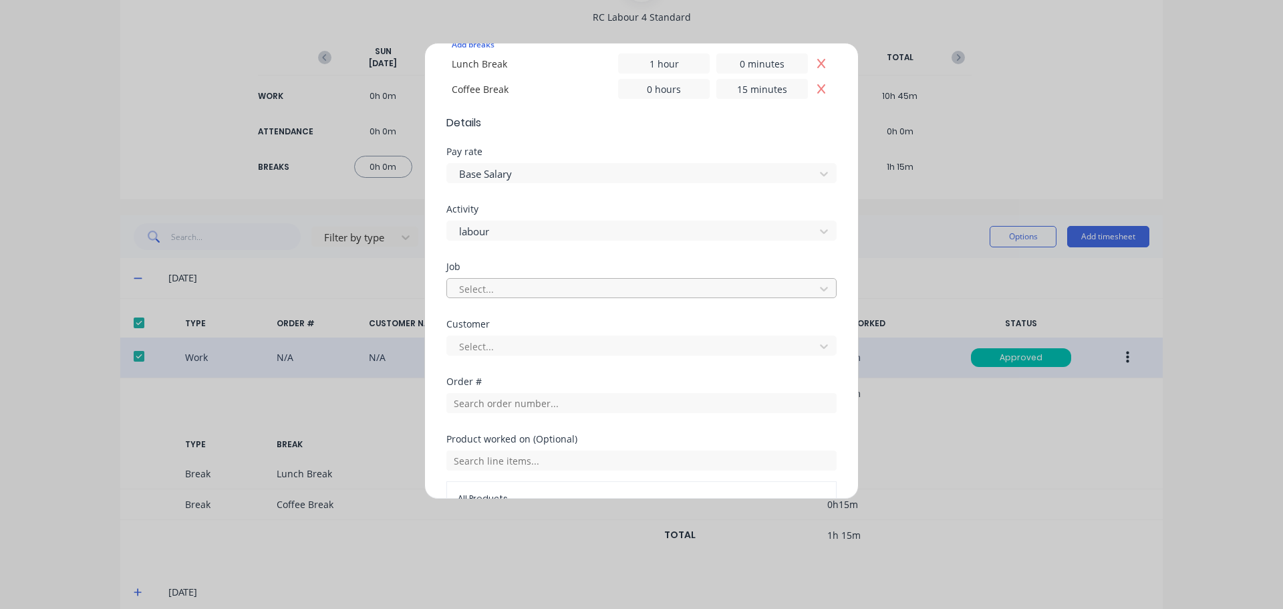
click at [523, 285] on div at bounding box center [633, 289] width 350 height 17
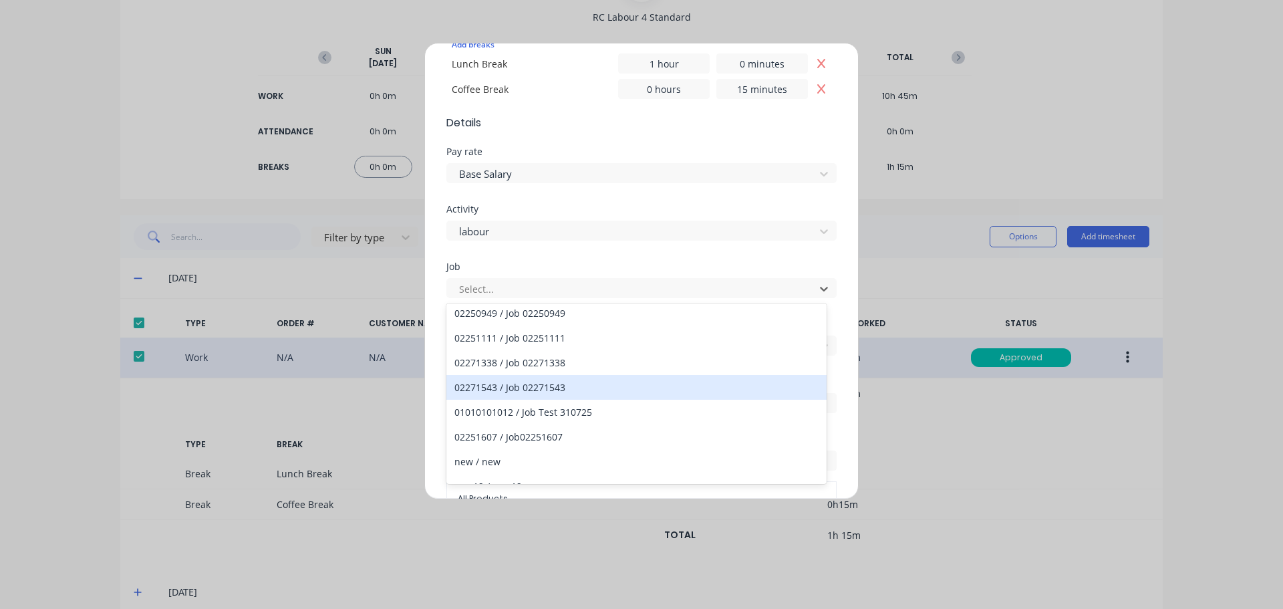
click at [589, 392] on div "02271543 / Job 02271543" at bounding box center [636, 387] width 380 height 25
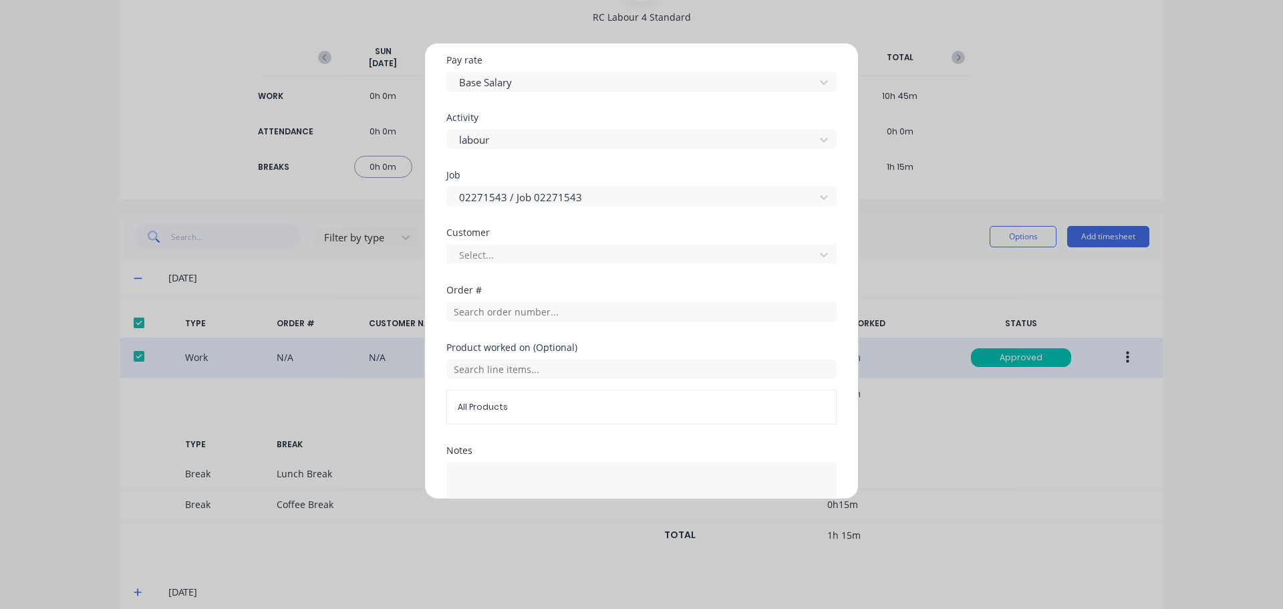
scroll to position [588, 0]
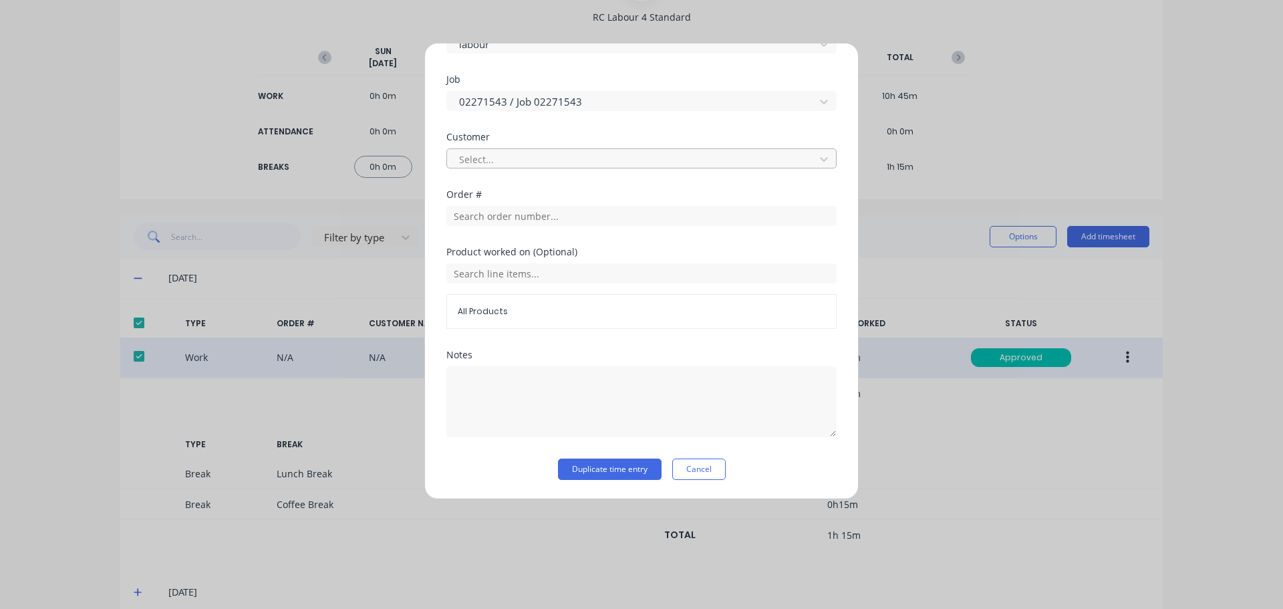
click at [511, 152] on div at bounding box center [633, 159] width 350 height 17
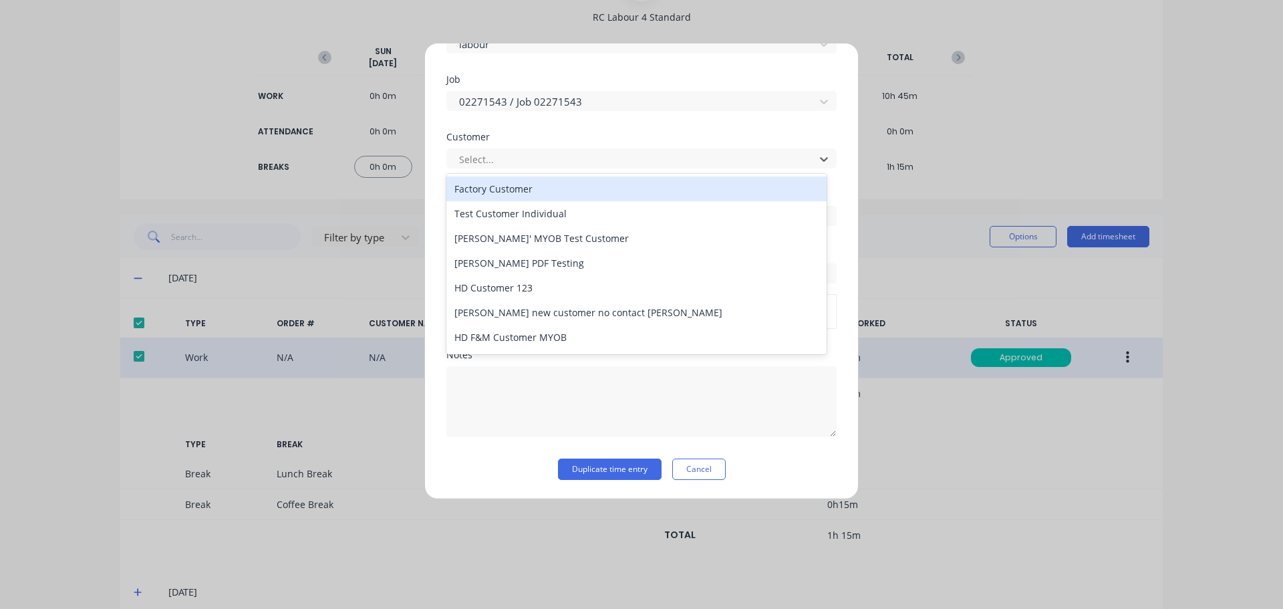
click at [596, 187] on div "Factory Customer" at bounding box center [636, 188] width 380 height 25
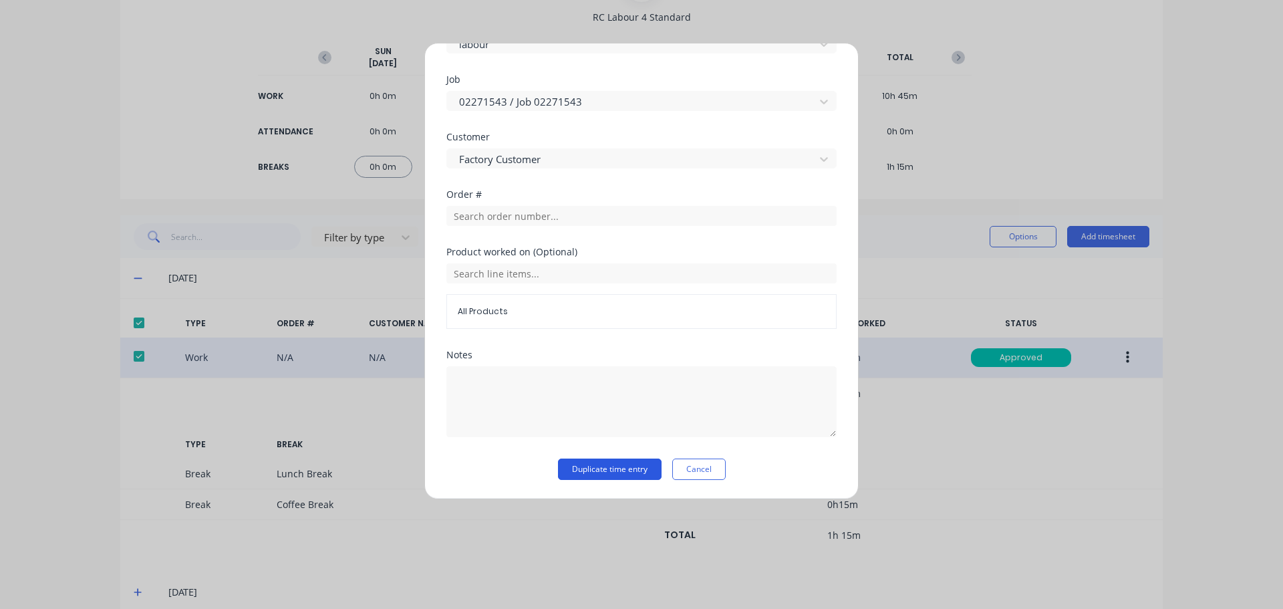
click at [607, 472] on button "Duplicate time entry" at bounding box center [610, 468] width 104 height 21
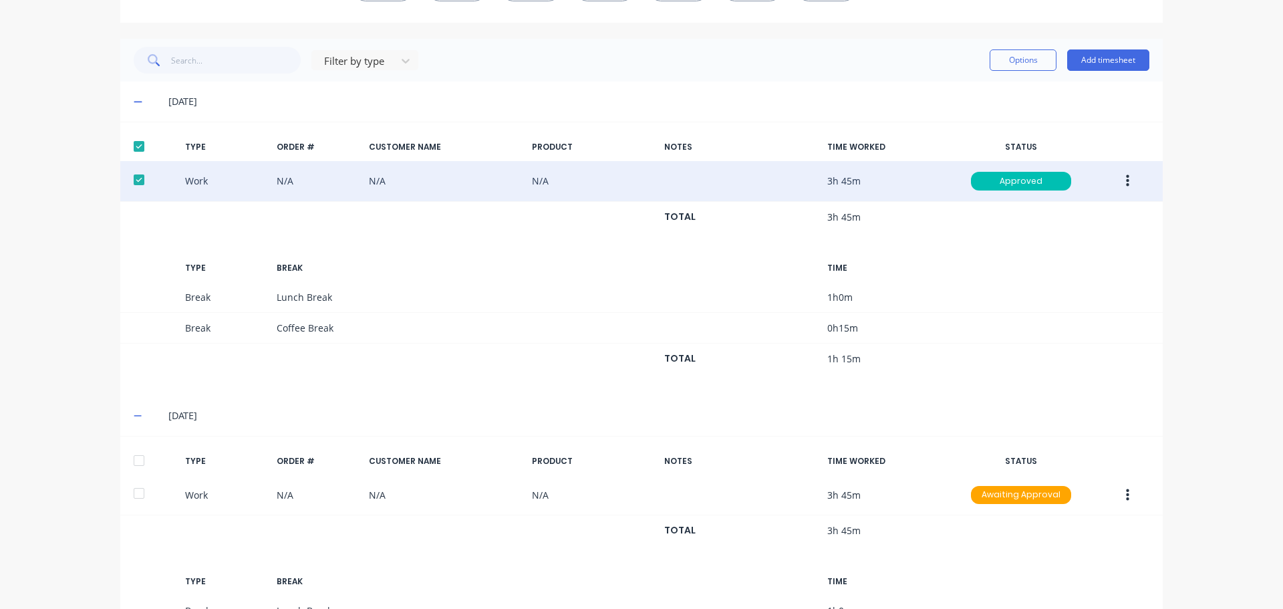
scroll to position [334, 0]
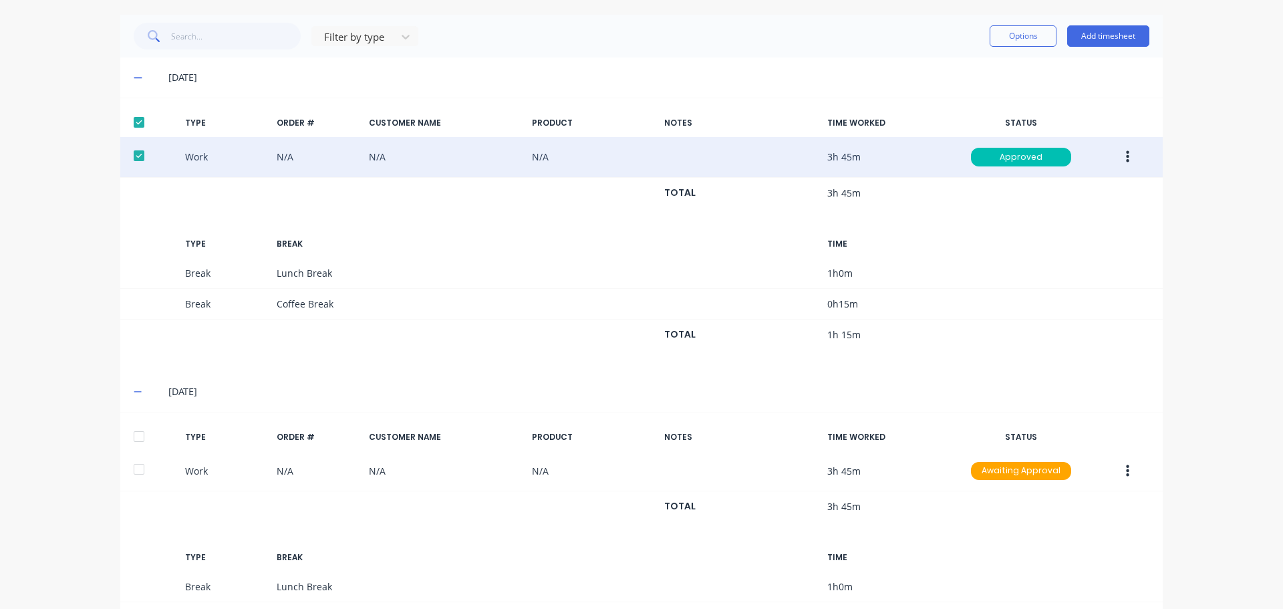
click at [140, 445] on div at bounding box center [139, 436] width 27 height 27
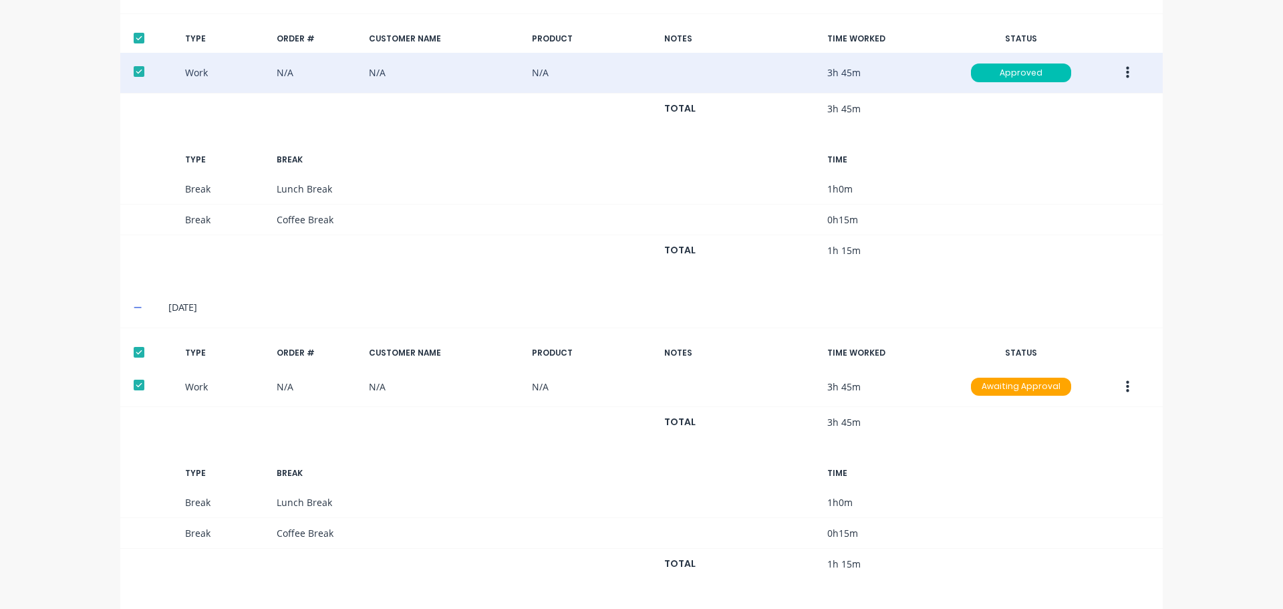
scroll to position [467, 0]
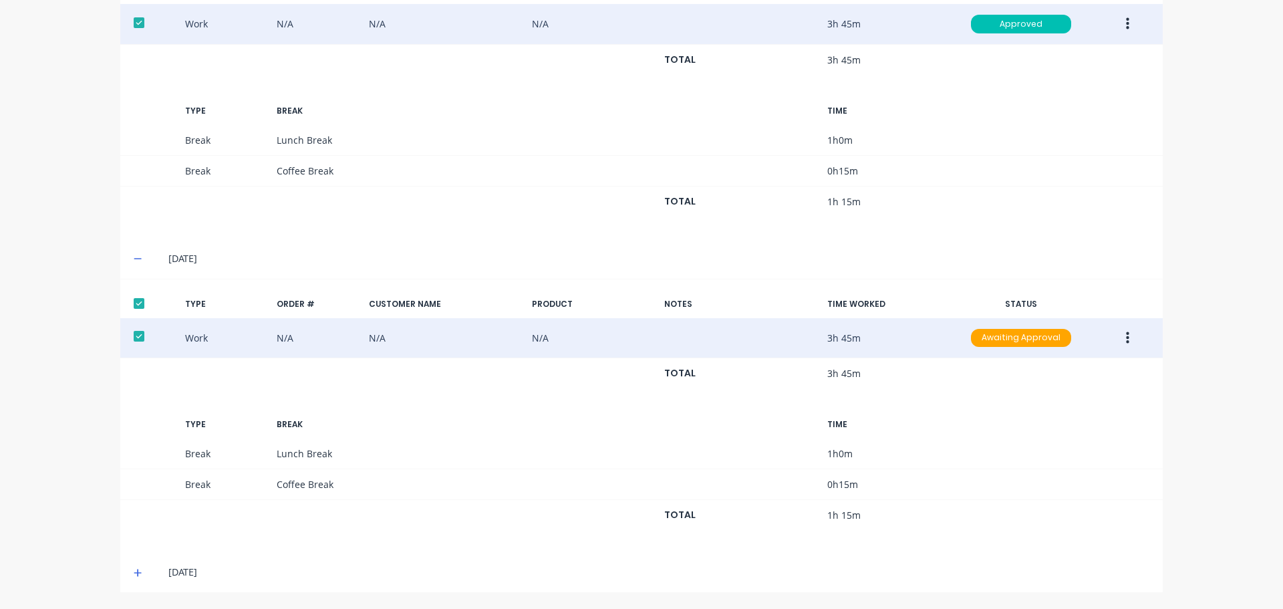
click at [1129, 337] on button "button" at bounding box center [1127, 338] width 31 height 24
click at [1066, 341] on div "Approve" at bounding box center [1079, 340] width 103 height 19
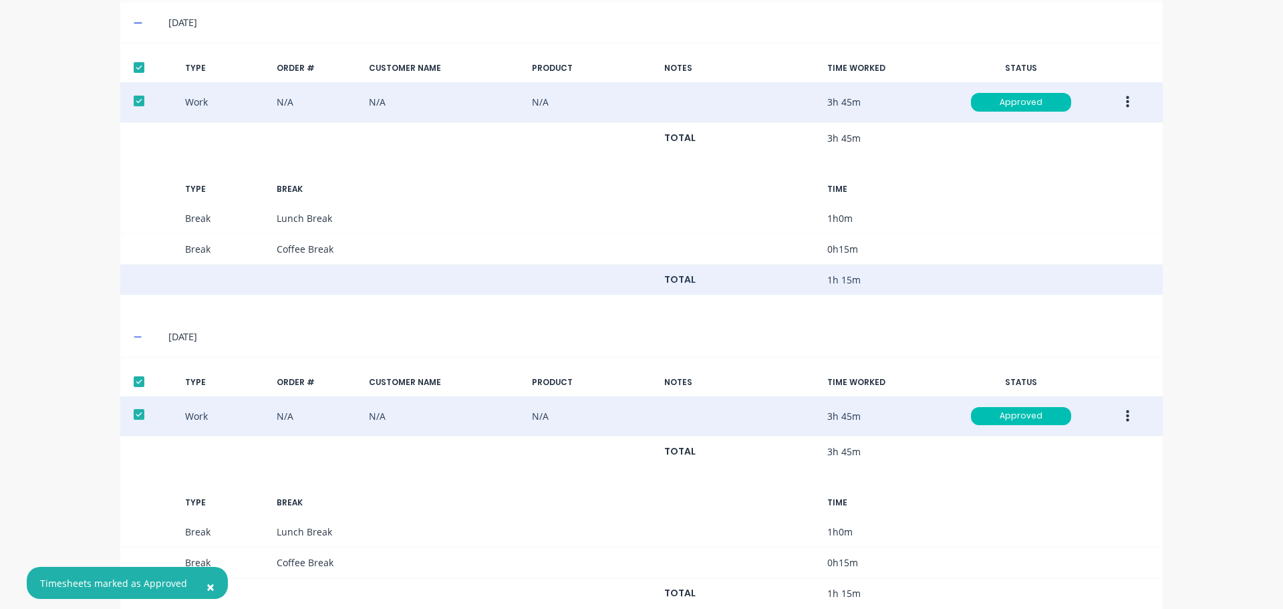
scroll to position [200, 0]
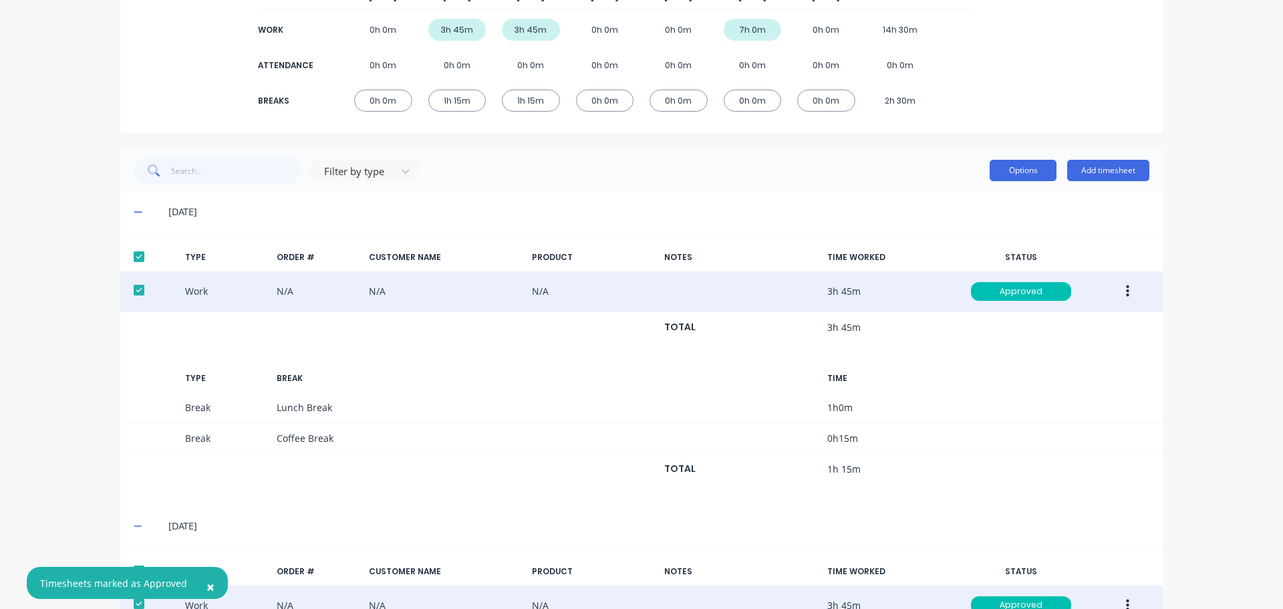
click at [1025, 172] on button "Options" at bounding box center [1023, 170] width 67 height 21
click at [973, 288] on div "Export" at bounding box center [993, 284] width 103 height 19
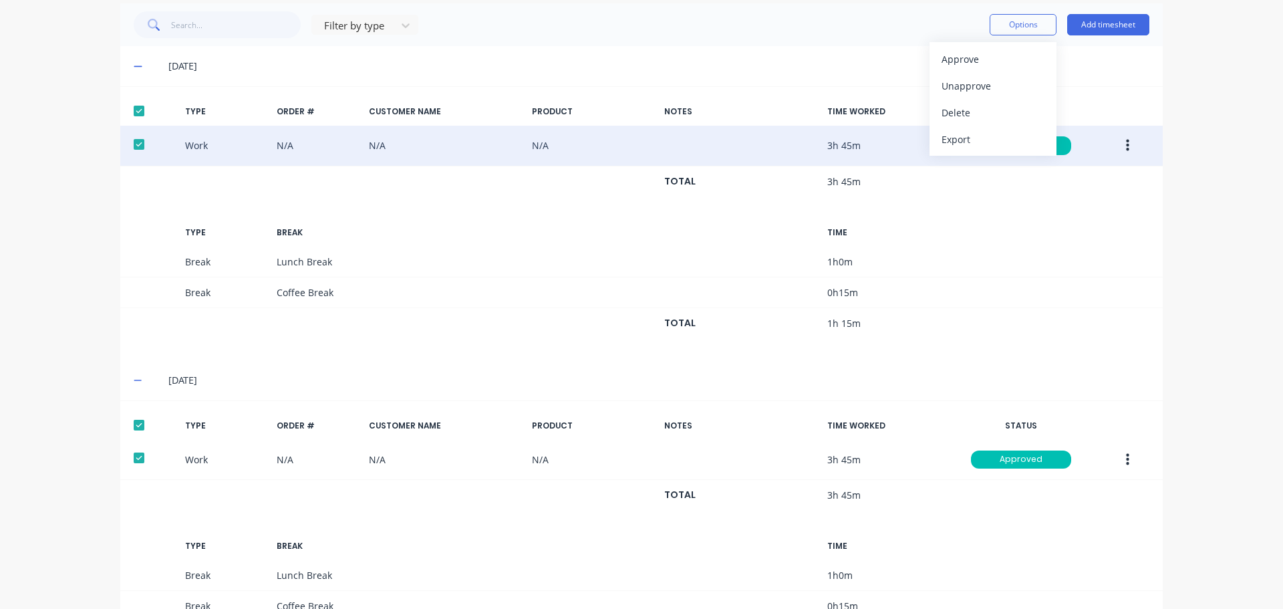
scroll to position [333, 0]
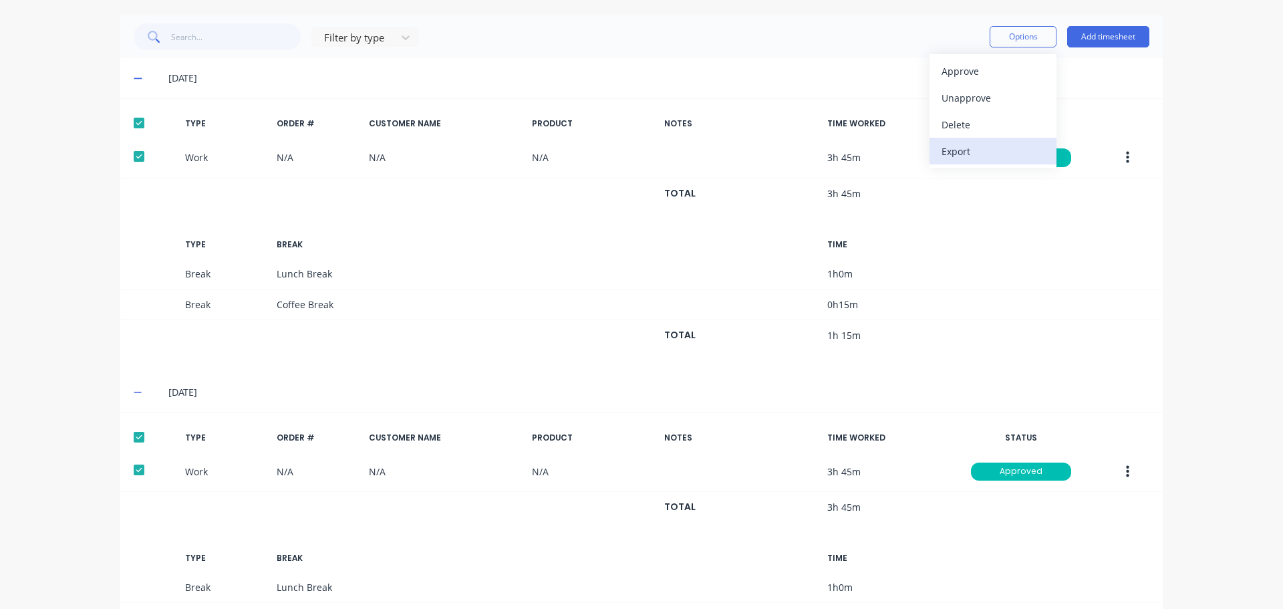
click at [976, 156] on div "Export" at bounding box center [993, 151] width 103 height 19
click at [1026, 37] on button "Options" at bounding box center [1023, 36] width 67 height 21
click at [970, 154] on div "Export" at bounding box center [993, 151] width 103 height 19
click at [1130, 468] on button "button" at bounding box center [1127, 472] width 31 height 24
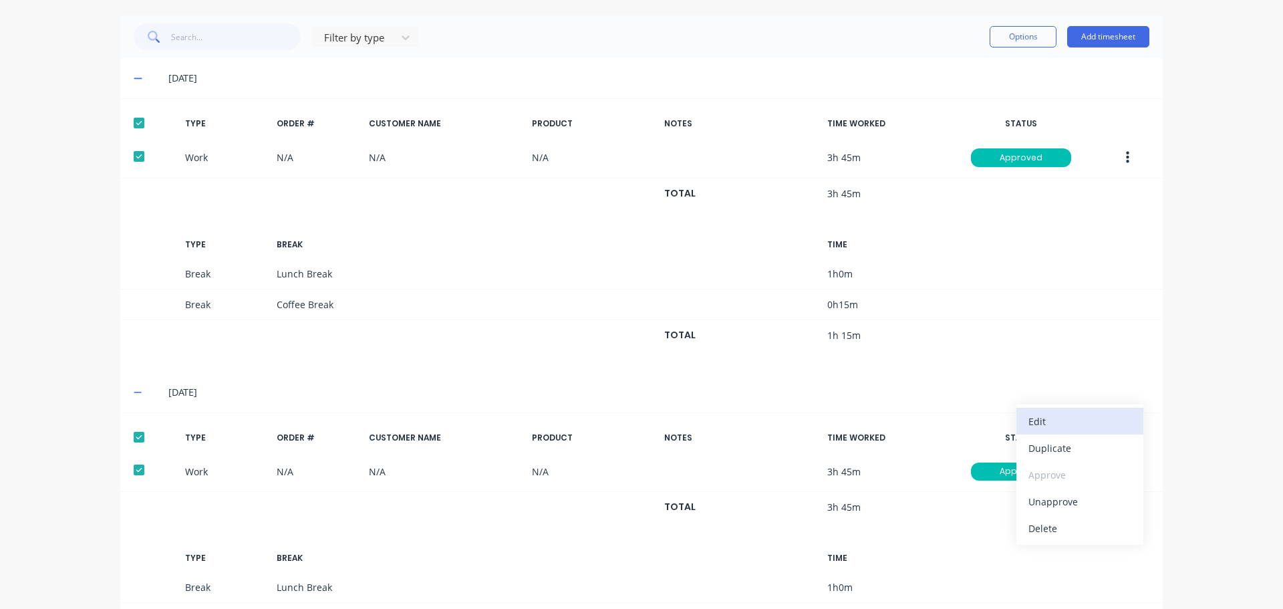
click at [1046, 429] on div "Edit" at bounding box center [1079, 421] width 103 height 19
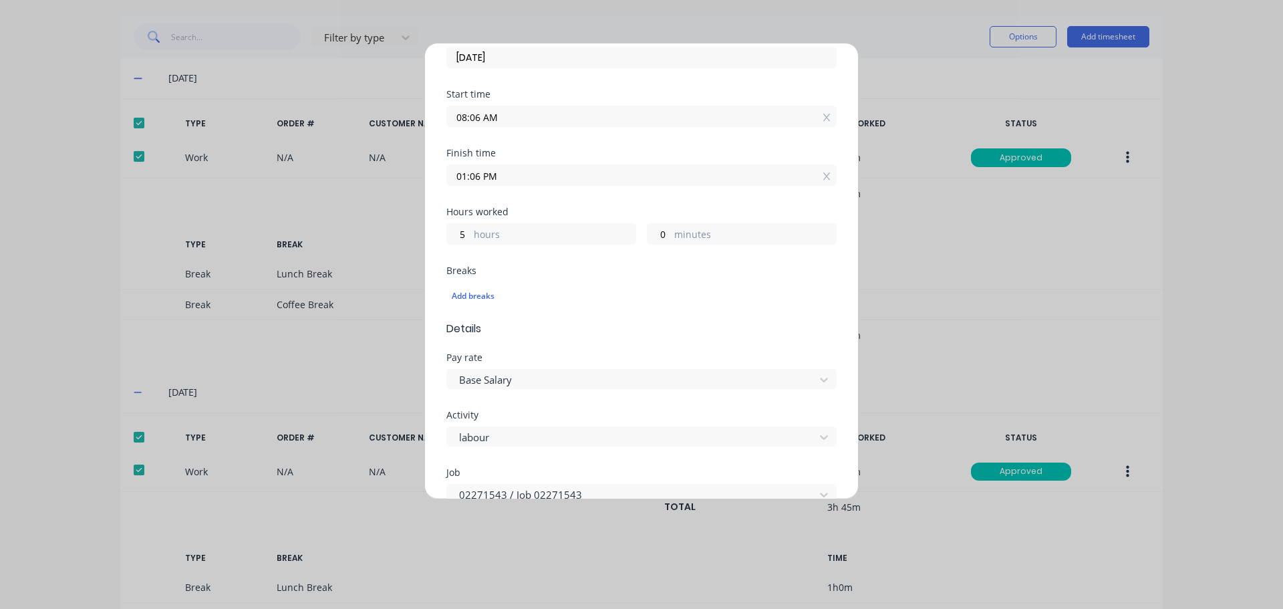
scroll to position [334, 0]
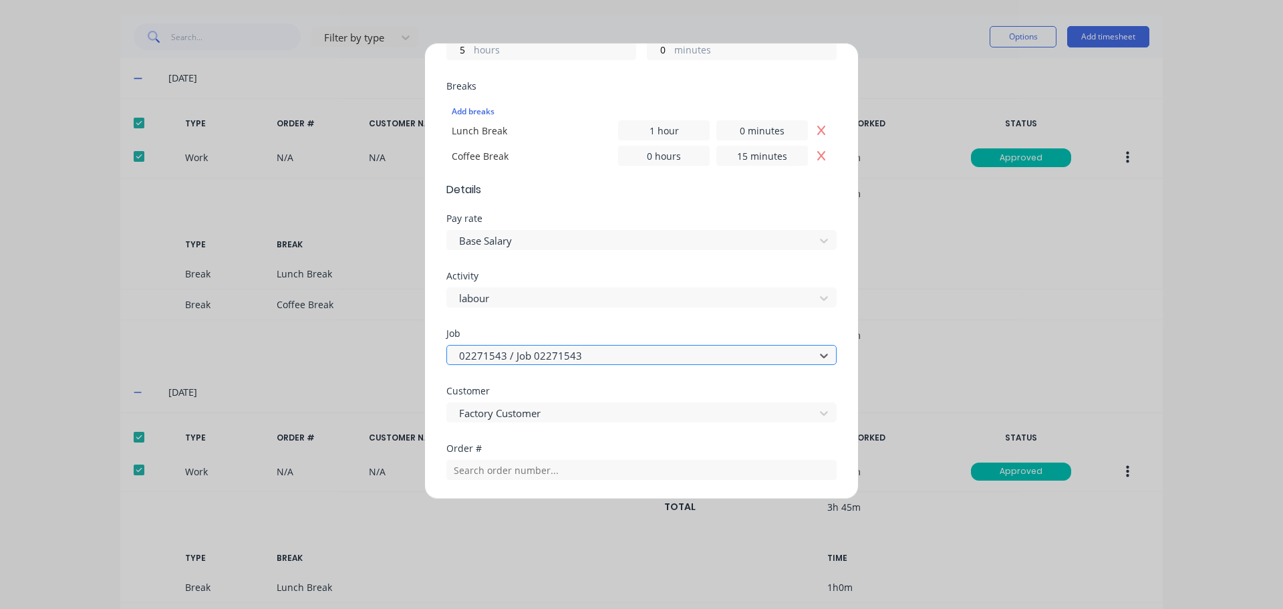
click at [575, 355] on div at bounding box center [633, 355] width 350 height 17
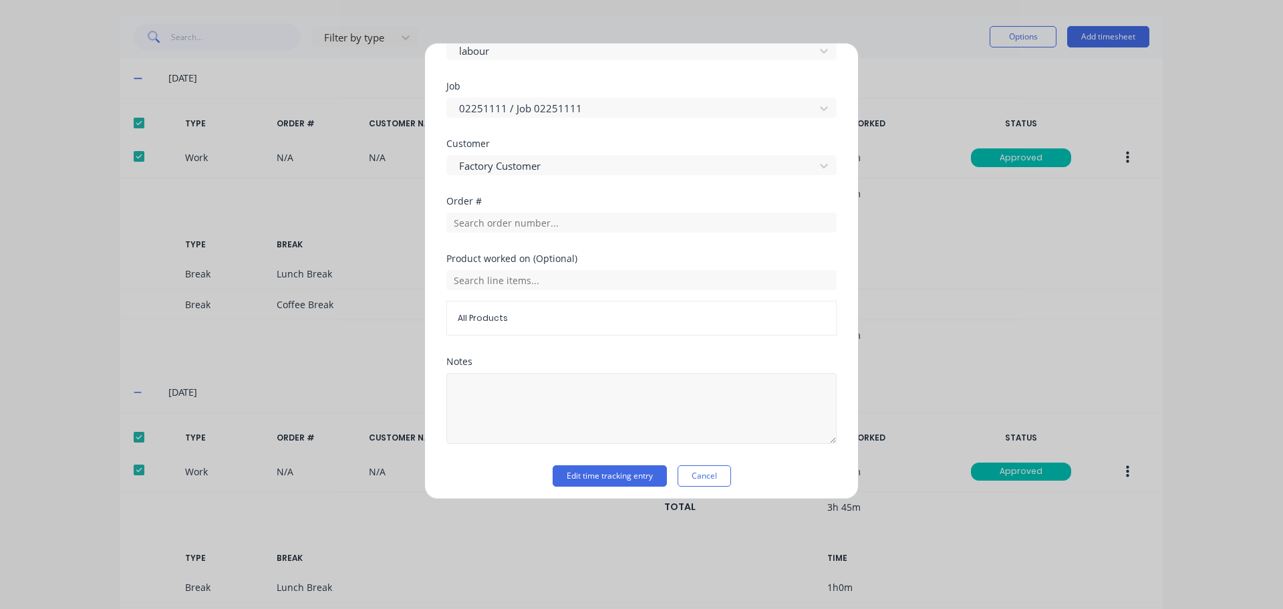
scroll to position [588, 0]
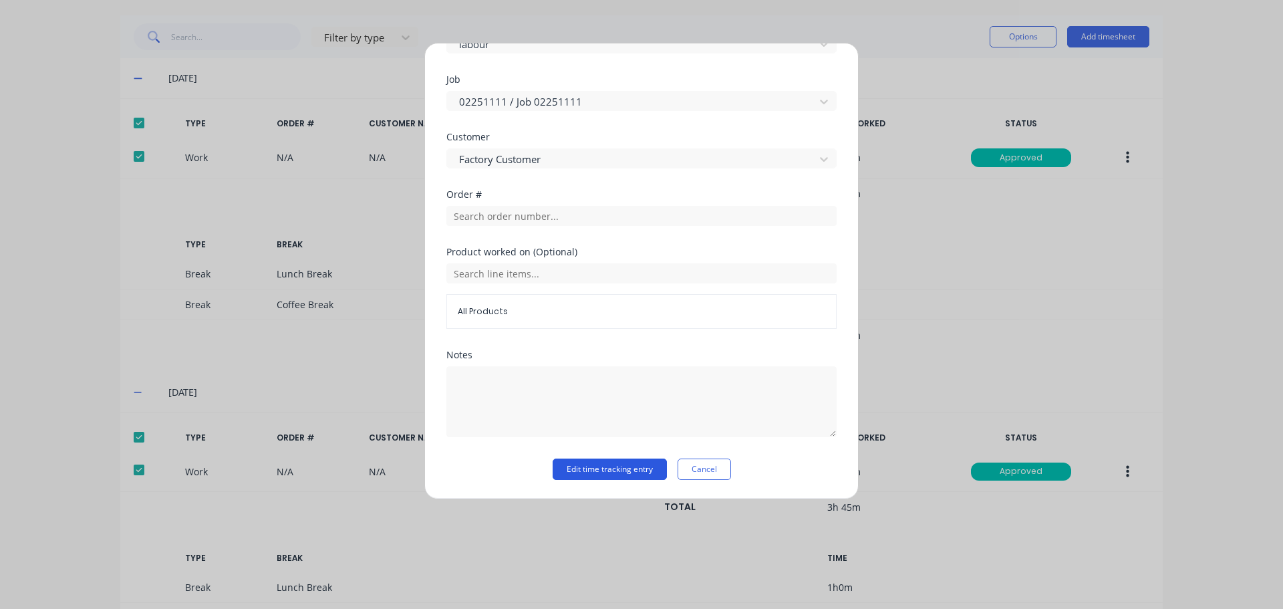
click at [624, 471] on button "Edit time tracking entry" at bounding box center [610, 468] width 114 height 21
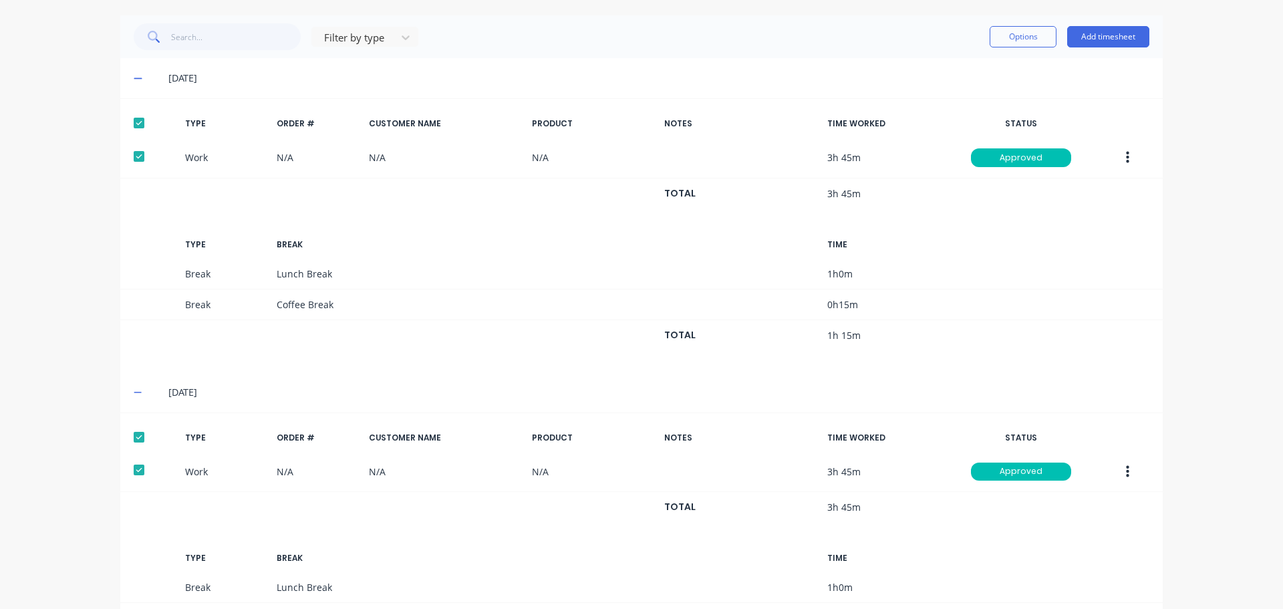
click at [1126, 471] on icon "button" at bounding box center [1127, 471] width 3 height 12
click at [1068, 426] on div "Edit" at bounding box center [1079, 421] width 103 height 19
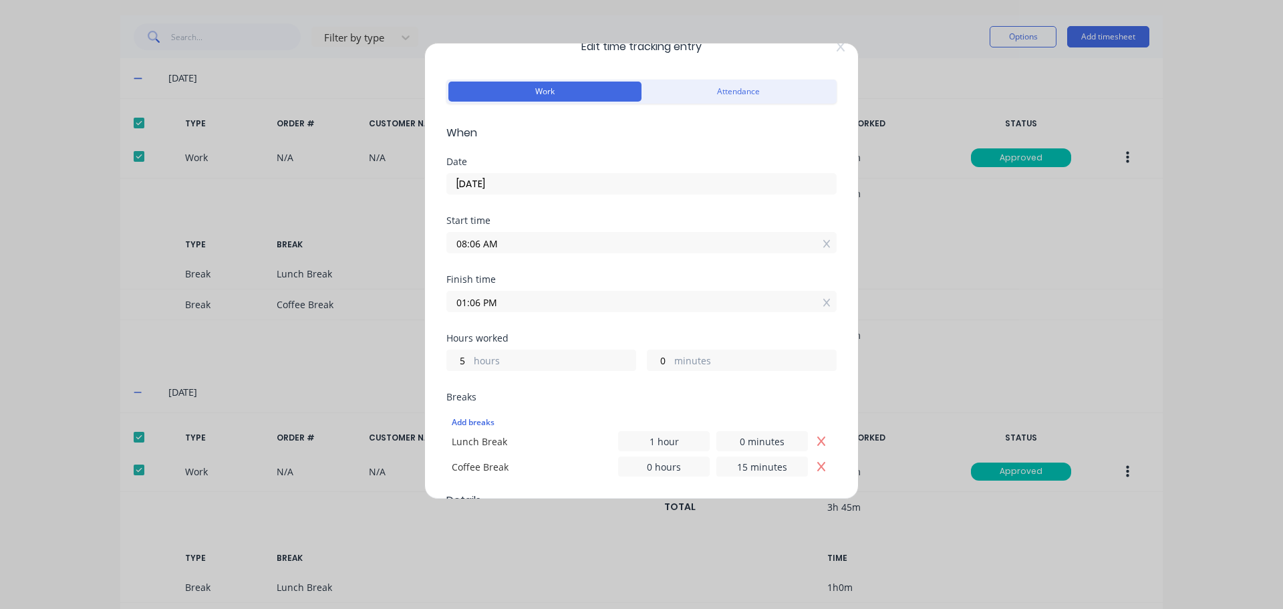
scroll to position [0, 0]
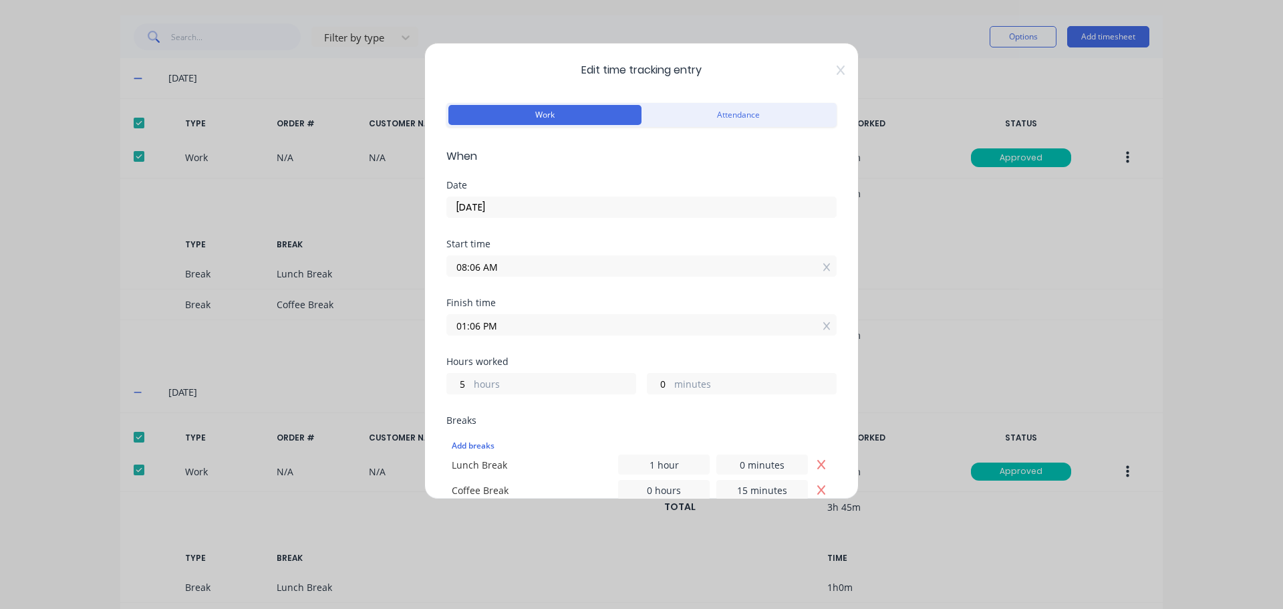
click at [837, 69] on icon at bounding box center [841, 69] width 8 height 9
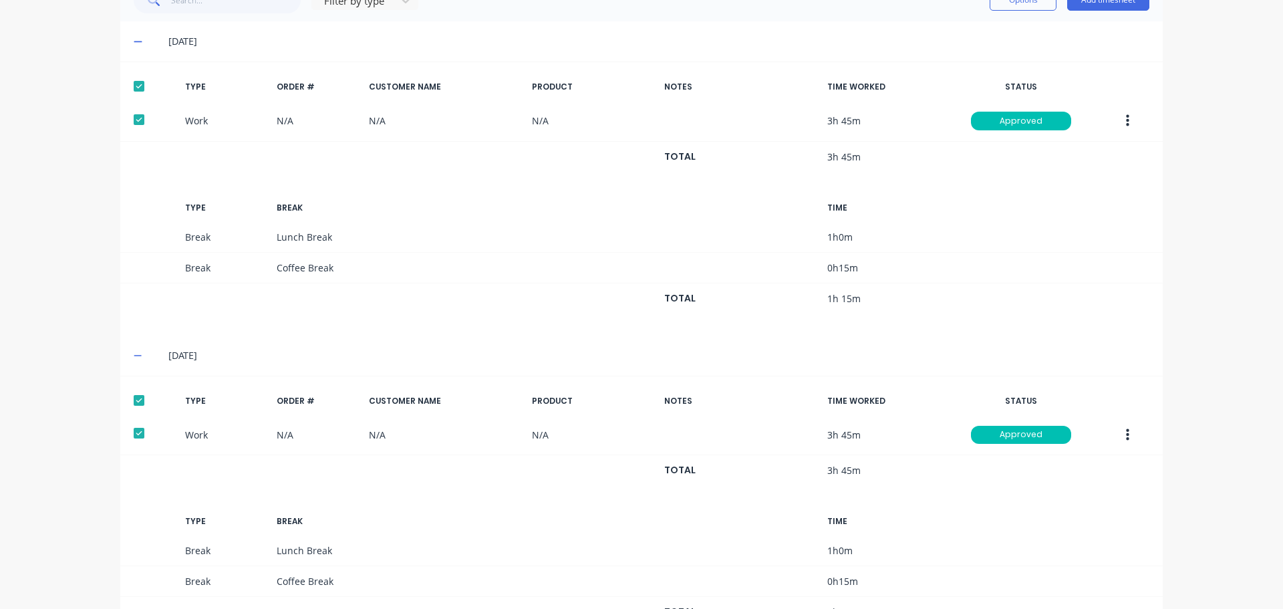
scroll to position [267, 0]
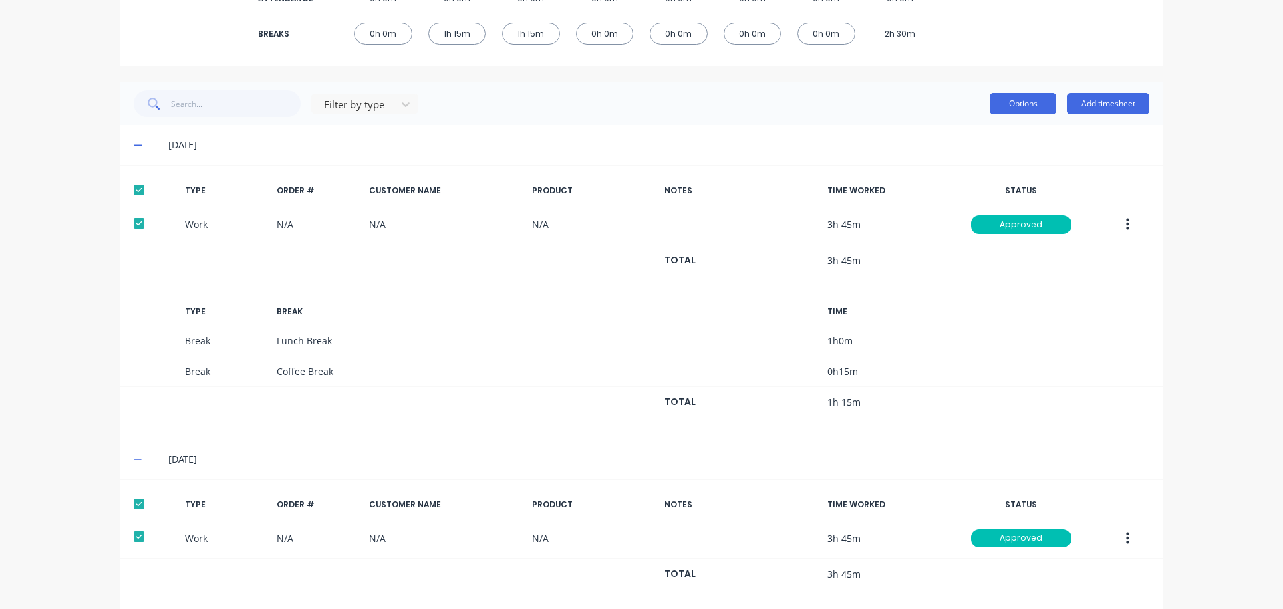
click at [1016, 106] on button "Options" at bounding box center [1023, 103] width 67 height 21
click at [970, 220] on div "Export" at bounding box center [993, 217] width 103 height 19
click at [788, 116] on div "Filter by type Options Add timesheet" at bounding box center [642, 103] width 1016 height 27
